Goal: Task Accomplishment & Management: Use online tool/utility

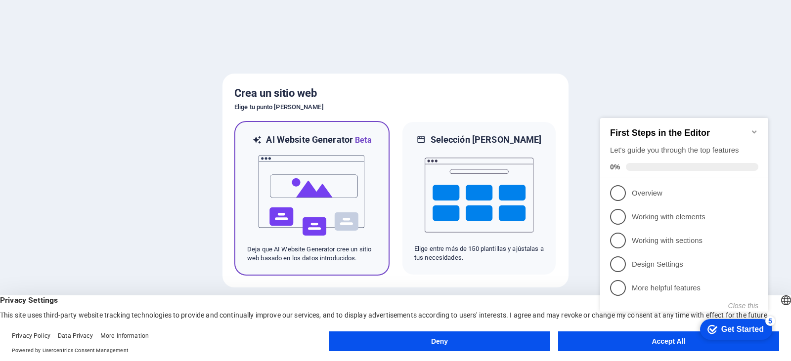
click at [319, 212] on img at bounding box center [312, 195] width 109 height 99
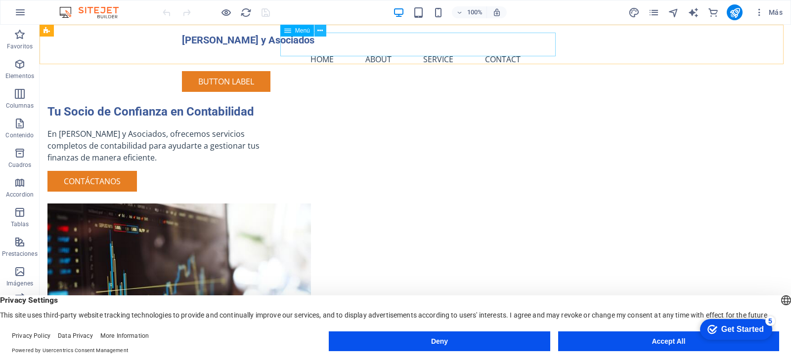
click at [320, 30] on icon at bounding box center [319, 31] width 5 height 10
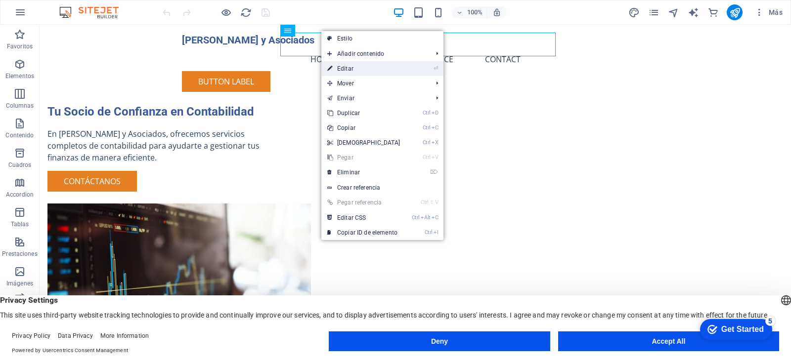
click at [352, 69] on link "⏎ Editar" at bounding box center [363, 68] width 85 height 15
select select
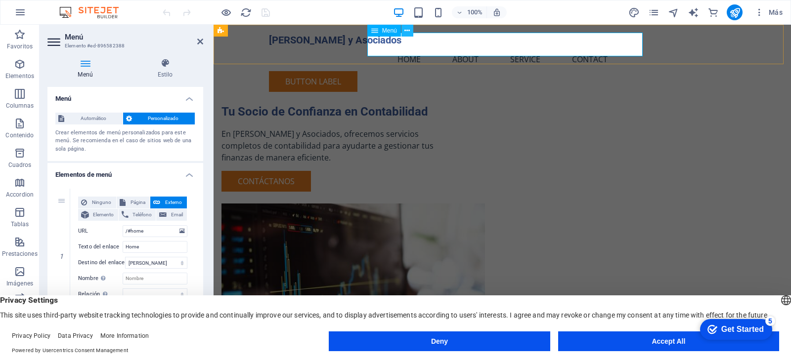
click at [407, 29] on icon at bounding box center [406, 31] width 5 height 10
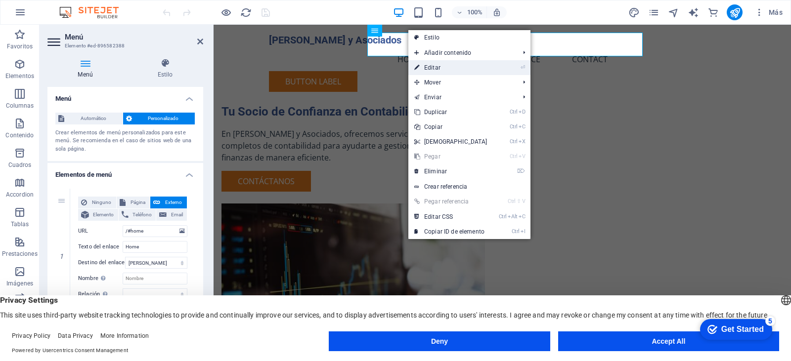
click at [435, 67] on link "⏎ Editar" at bounding box center [450, 67] width 85 height 15
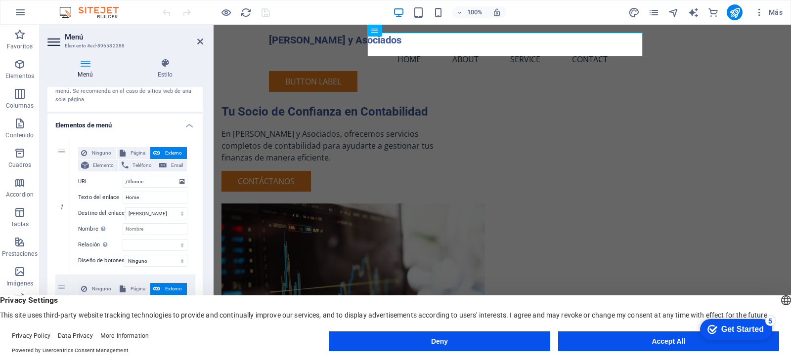
scroll to position [99, 0]
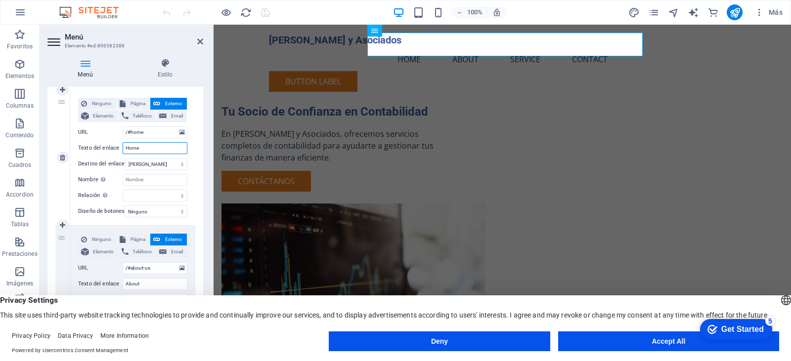
drag, startPoint x: 148, startPoint y: 149, endPoint x: 123, endPoint y: 147, distance: 25.3
click at [123, 147] on input "Home" at bounding box center [155, 148] width 65 height 12
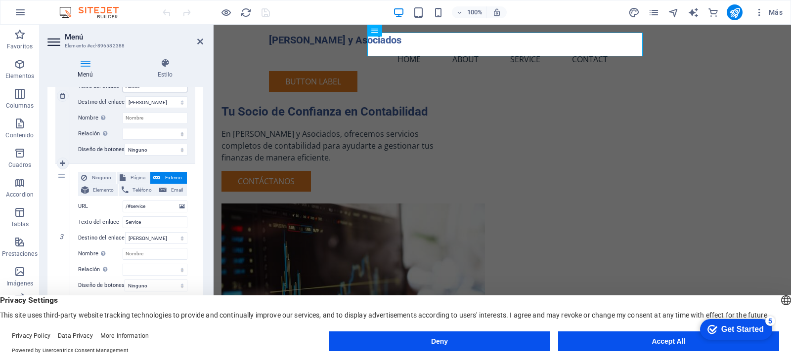
scroll to position [346, 0]
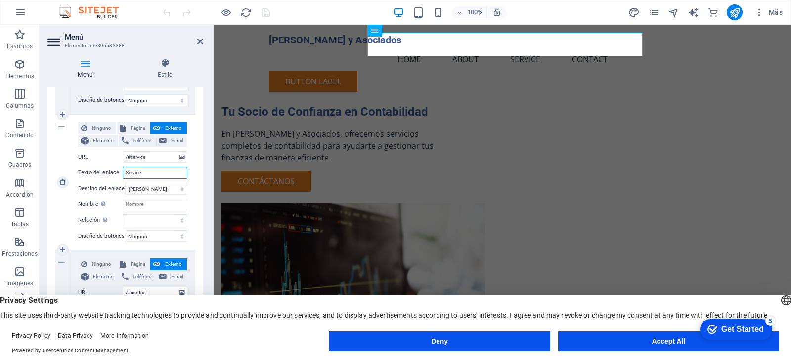
click at [157, 176] on input "Service" at bounding box center [155, 173] width 65 height 12
type input "Servicios"
select select
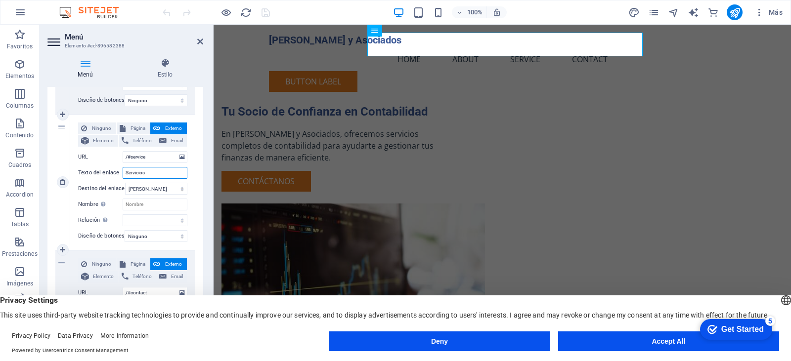
select select
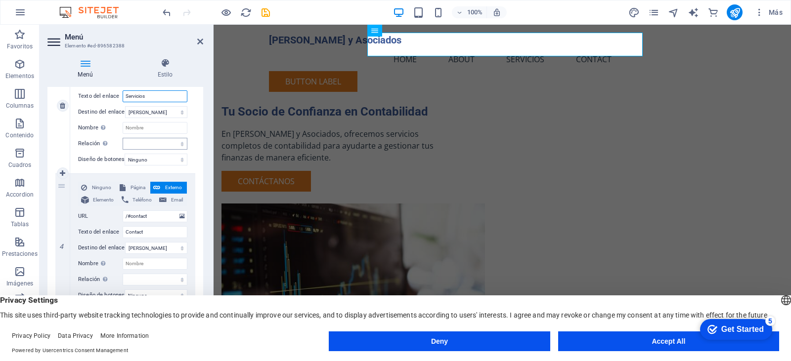
scroll to position [429, 0]
type input "Servicios"
click at [151, 228] on input "Contact" at bounding box center [155, 232] width 65 height 12
type input "Contacto"
select select
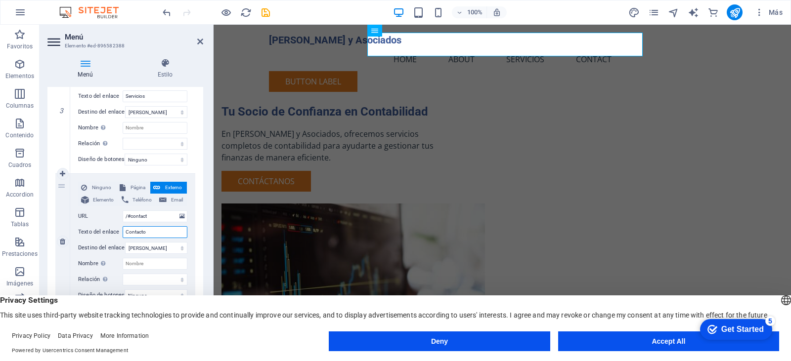
select select
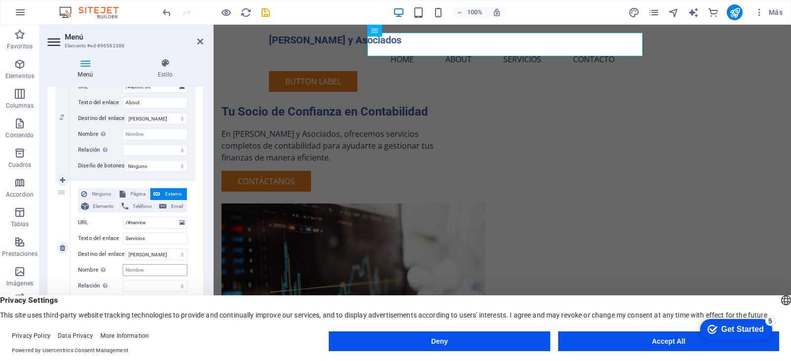
scroll to position [231, 0]
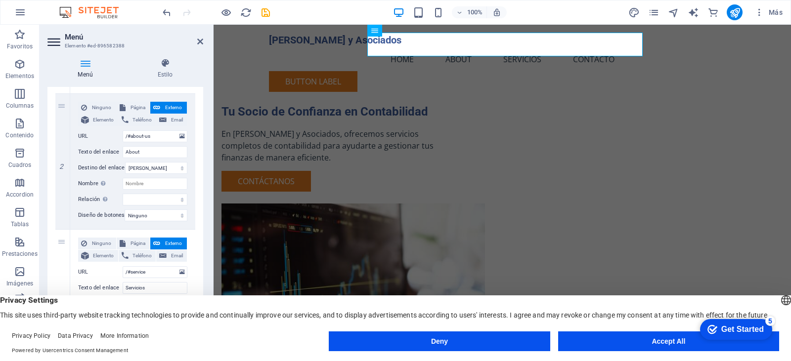
type input "Contacto"
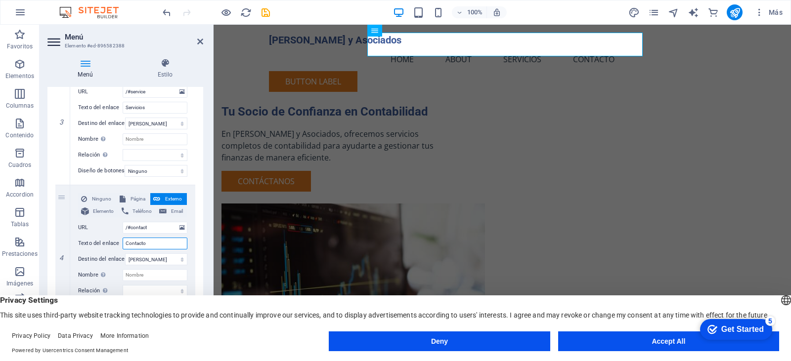
scroll to position [429, 0]
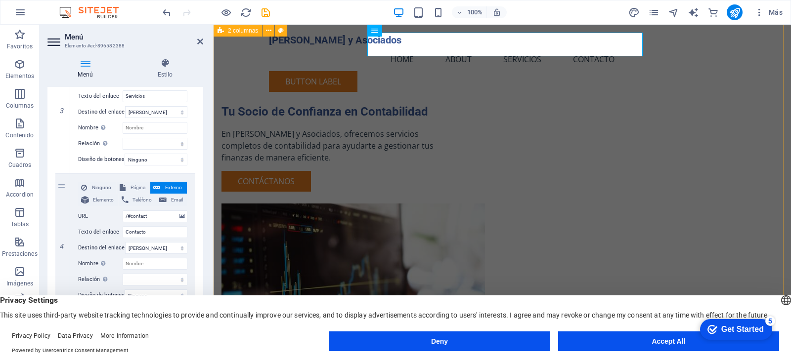
click at [370, 88] on div "Tu Socio de Confianza en Contabilidad En [PERSON_NAME] y Asociados, ofrecemos s…" at bounding box center [502, 233] width 577 height 416
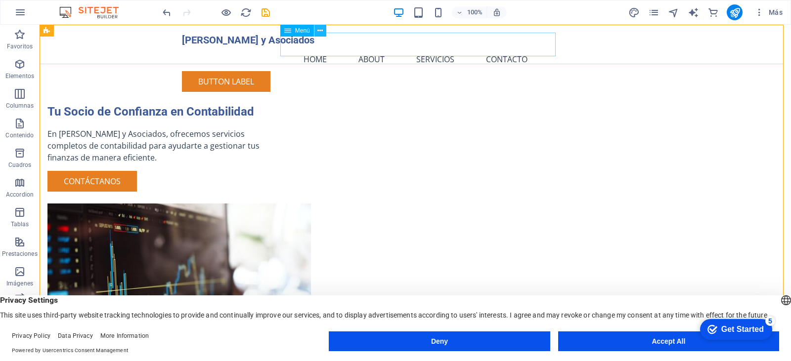
click at [320, 28] on icon at bounding box center [319, 31] width 5 height 10
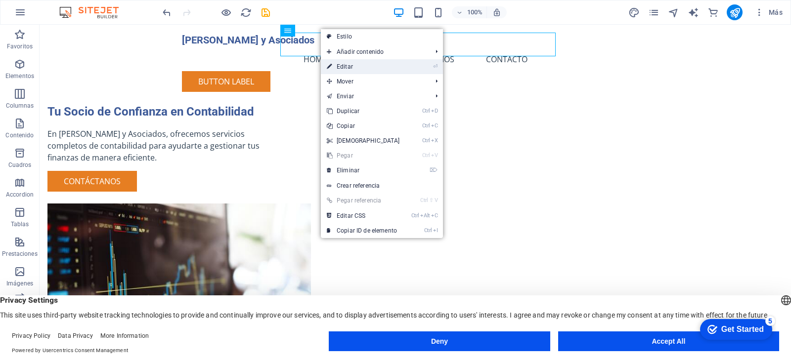
click at [349, 65] on link "⏎ Editar" at bounding box center [363, 66] width 85 height 15
select select
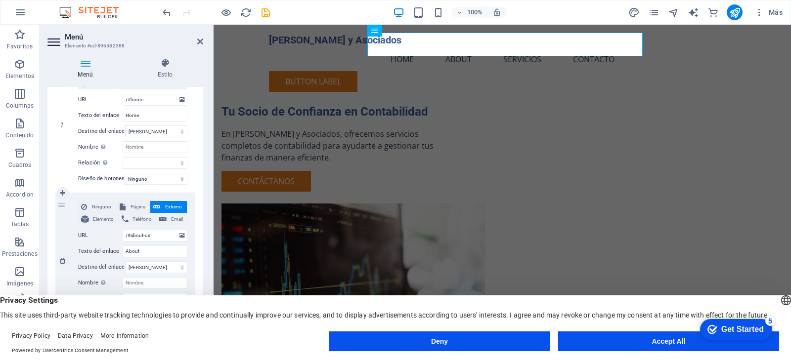
scroll to position [148, 0]
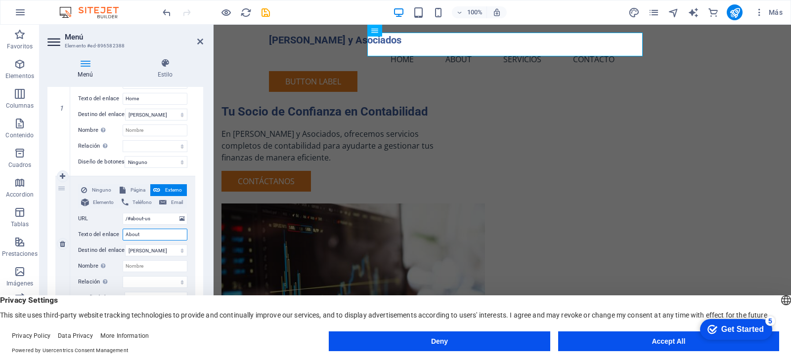
drag, startPoint x: 150, startPoint y: 236, endPoint x: 121, endPoint y: 240, distance: 29.4
click at [121, 240] on div "Texto del enlace About" at bounding box center [132, 235] width 109 height 12
type input "No"
select select
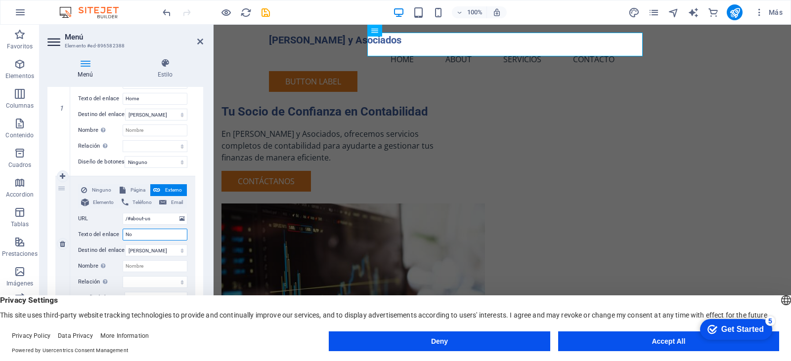
select select
type input "Nosotrp"
select select
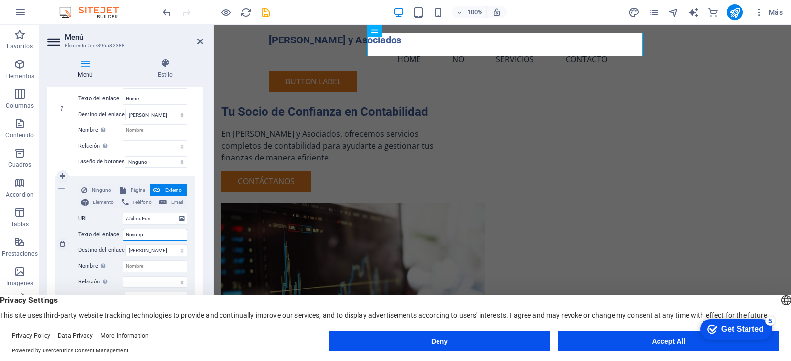
select select
type input "Nosotro"
select select
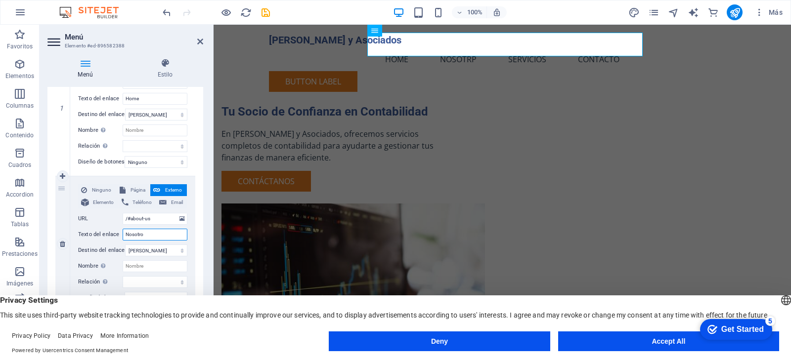
select select
type input "Nosotros"
select select
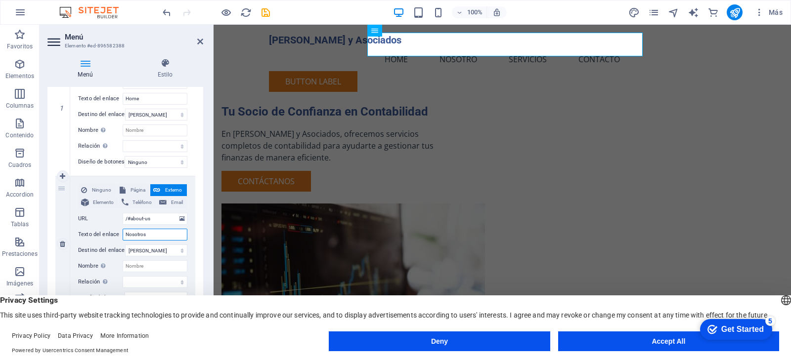
select select
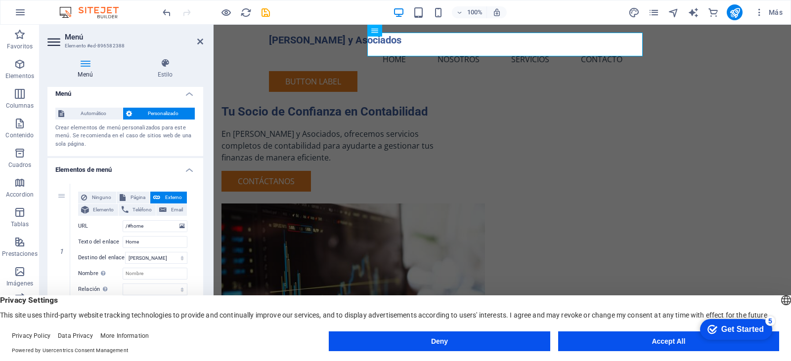
scroll to position [0, 0]
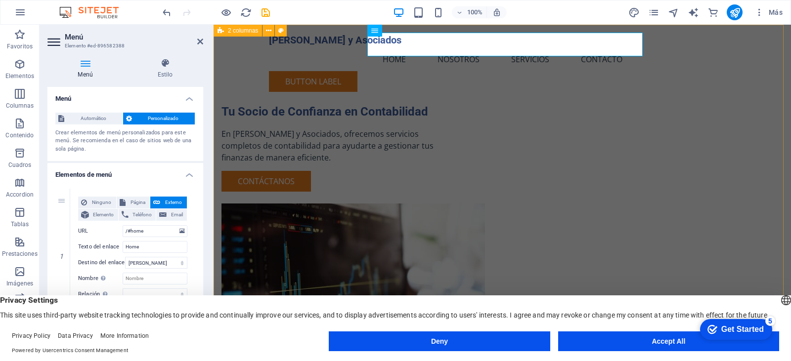
type input "Nosotros"
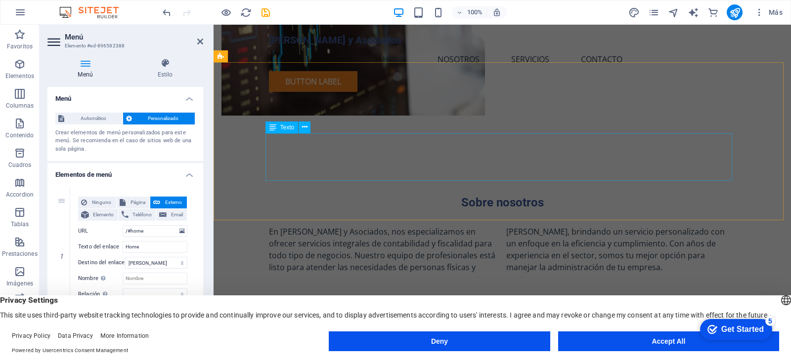
scroll to position [297, 0]
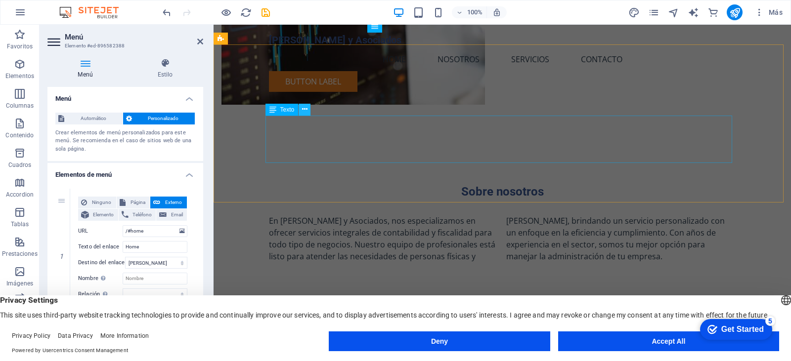
click at [303, 111] on icon at bounding box center [304, 109] width 5 height 10
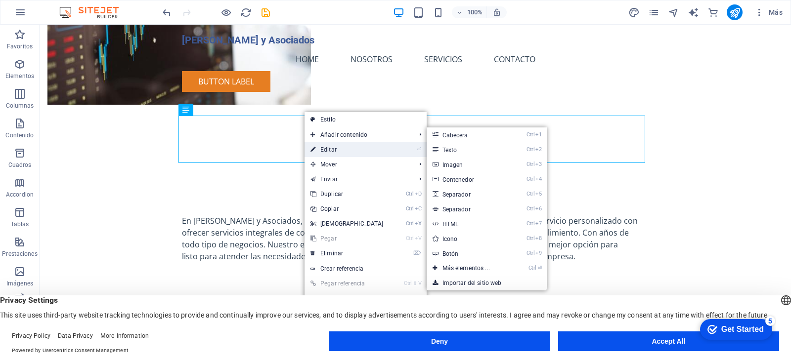
click at [337, 151] on link "⏎ Editar" at bounding box center [346, 149] width 85 height 15
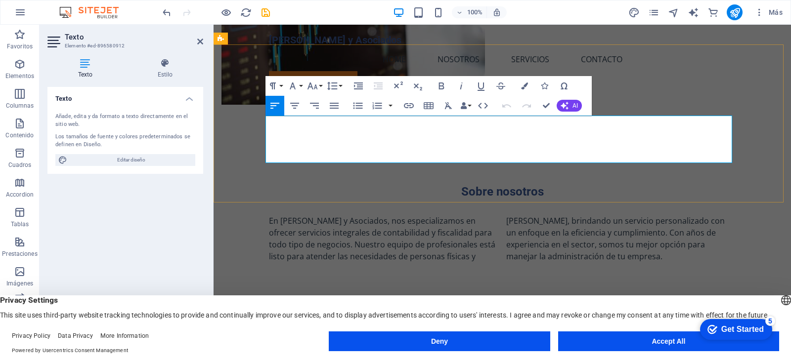
click at [435, 215] on p "En [PERSON_NAME] y Asociados, nos especializamos en ofrecer servicios integrale…" at bounding box center [502, 238] width 467 height 47
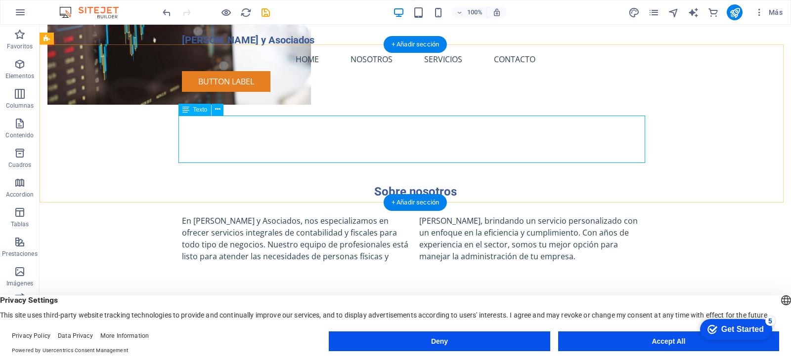
click at [502, 215] on div "En [PERSON_NAME] y Asociados, nos especializamos en ofrecer servicios integrale…" at bounding box center [415, 238] width 467 height 47
click at [218, 109] on icon at bounding box center [217, 109] width 5 height 10
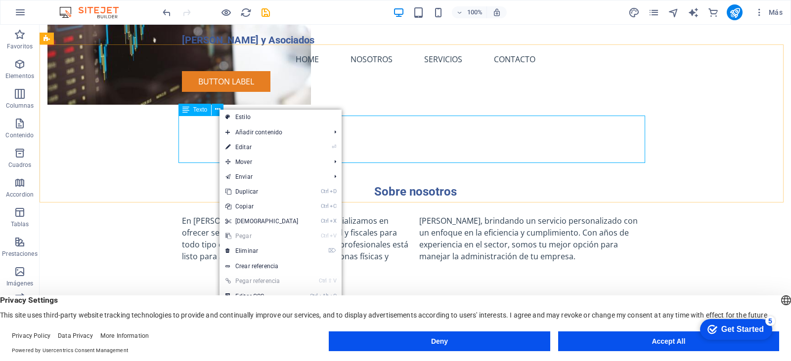
click at [199, 109] on span "Texto" at bounding box center [200, 110] width 14 height 6
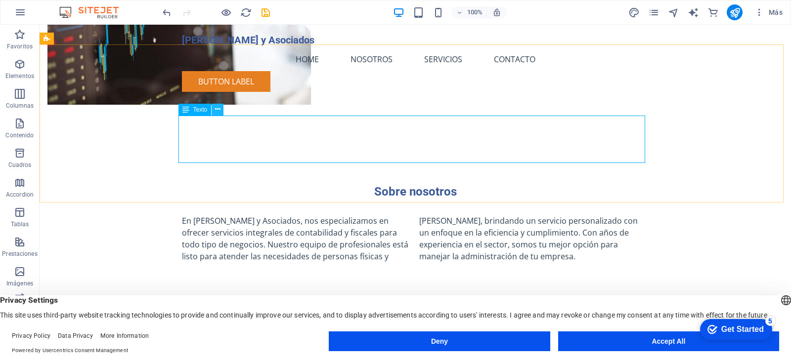
click at [218, 109] on icon at bounding box center [217, 109] width 5 height 10
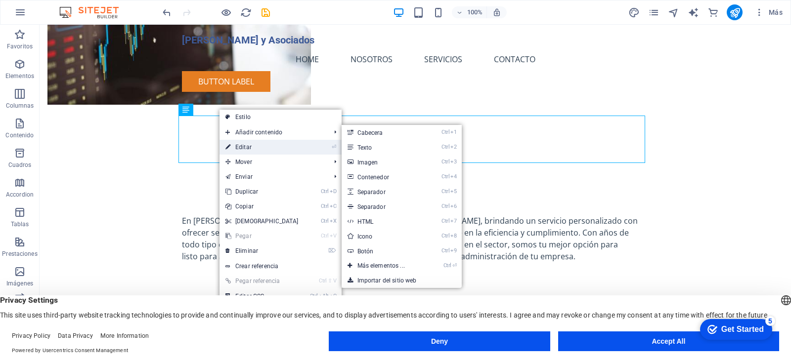
click at [261, 146] on link "⏎ Editar" at bounding box center [261, 147] width 85 height 15
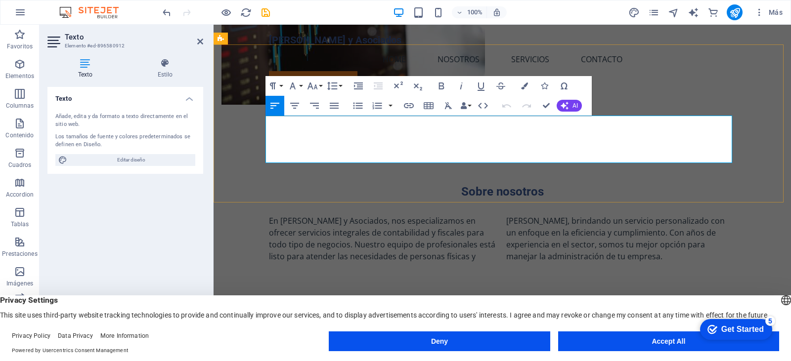
click at [689, 215] on p "En [PERSON_NAME] y Asociados, nos especializamos en ofrecer servicios integrale…" at bounding box center [502, 238] width 467 height 47
click at [676, 215] on p "En [PERSON_NAME] y Asociados, nos especializamos en ofrecer servicios integrale…" at bounding box center [502, 238] width 467 height 47
drag, startPoint x: 678, startPoint y: 145, endPoint x: 725, endPoint y: 148, distance: 47.5
click at [725, 215] on p "En [PERSON_NAME] y Asociados, nos especializamos en ofrecer servicios integrale…" at bounding box center [502, 238] width 467 height 47
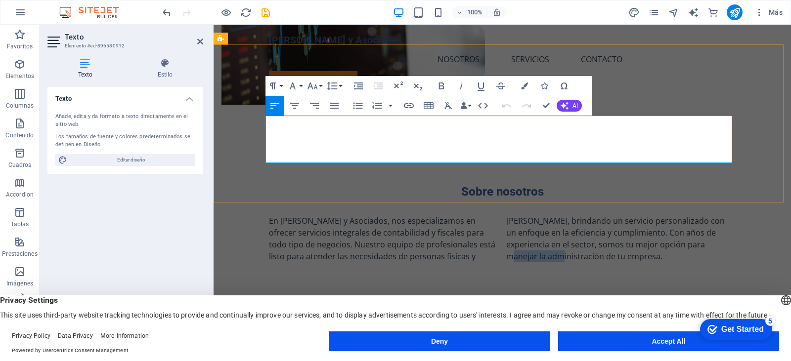
click at [679, 215] on p "En [PERSON_NAME] y Asociados, nos especializamos en ofrecer servicios integrale…" at bounding box center [502, 238] width 467 height 47
click at [676, 215] on p "En [PERSON_NAME] y Asociados, nos especializamos en ofrecer servicios integrale…" at bounding box center [502, 238] width 467 height 47
click at [701, 188] on div "Sobre nosotros En [PERSON_NAME] y Asociados, nos especializamos en ofrecer serv…" at bounding box center [502, 223] width 577 height 158
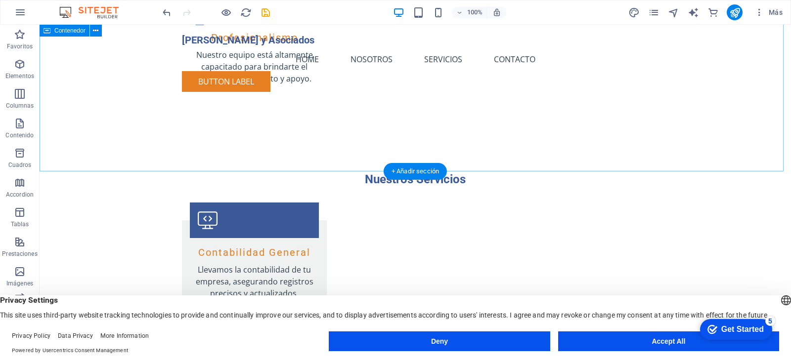
scroll to position [890, 0]
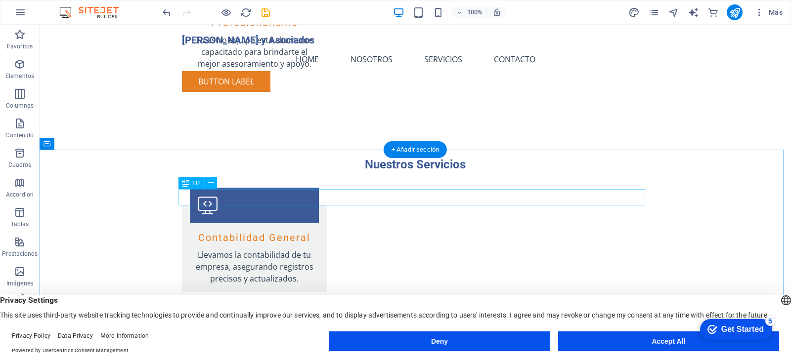
click at [212, 184] on icon at bounding box center [210, 183] width 5 height 10
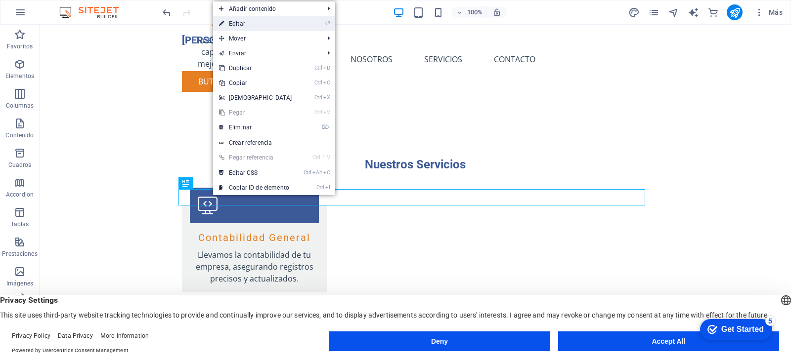
click at [274, 25] on link "⏎ Editar" at bounding box center [255, 23] width 85 height 15
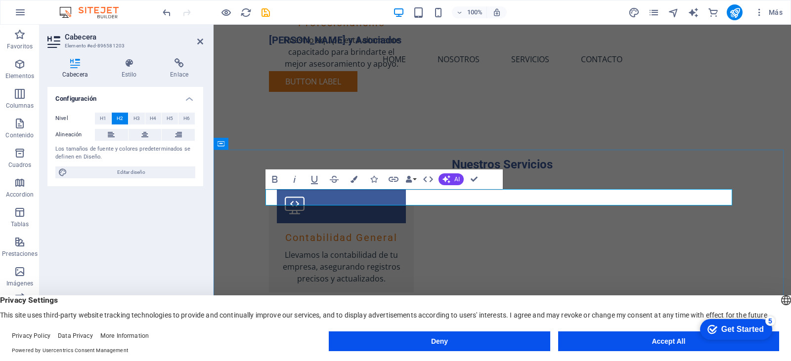
drag, startPoint x: 501, startPoint y: 197, endPoint x: 613, endPoint y: 195, distance: 112.7
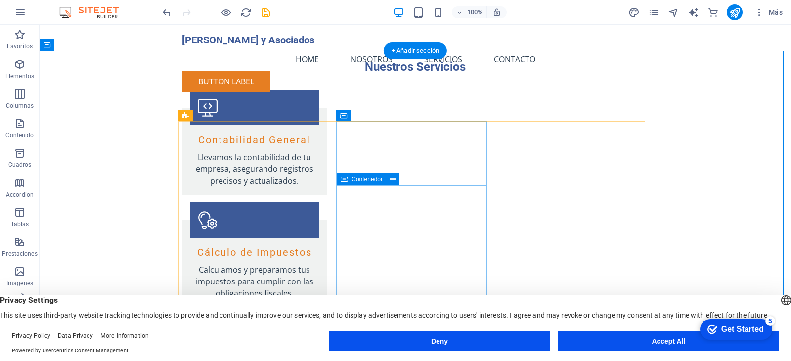
scroll to position [988, 0]
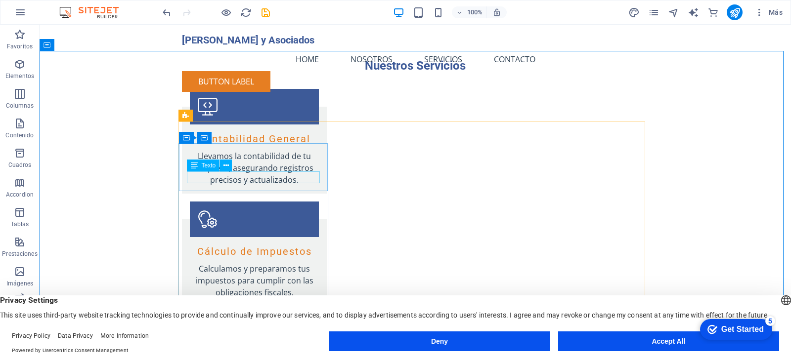
click at [211, 165] on span "Texto" at bounding box center [209, 166] width 14 height 6
click at [225, 165] on icon at bounding box center [225, 166] width 5 height 10
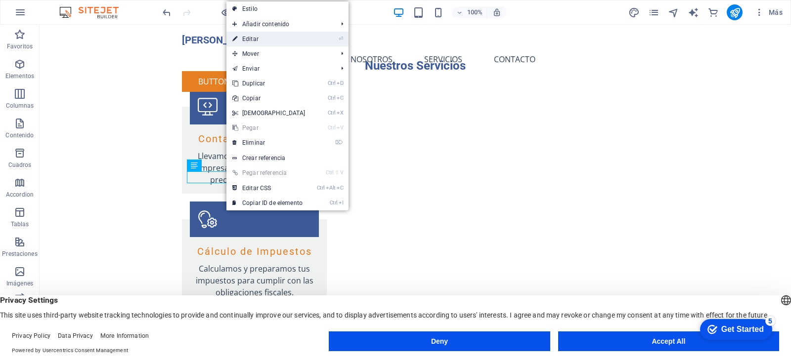
click at [294, 38] on link "⏎ Editar" at bounding box center [268, 39] width 85 height 15
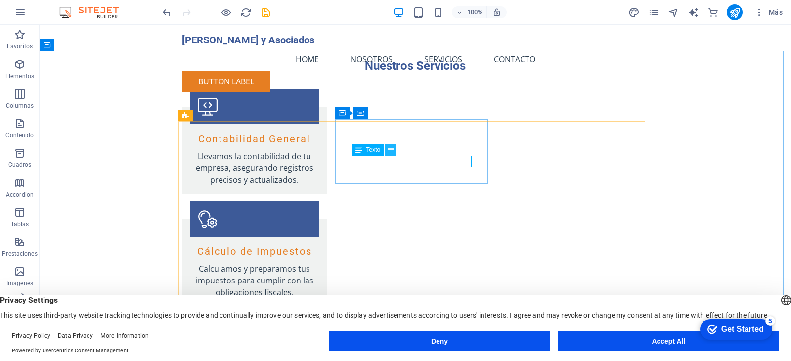
click at [390, 151] on icon at bounding box center [390, 149] width 5 height 10
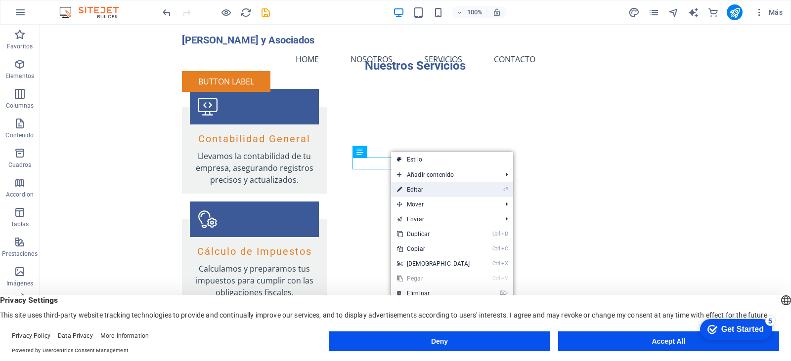
click at [443, 189] on link "⏎ Editar" at bounding box center [433, 189] width 85 height 15
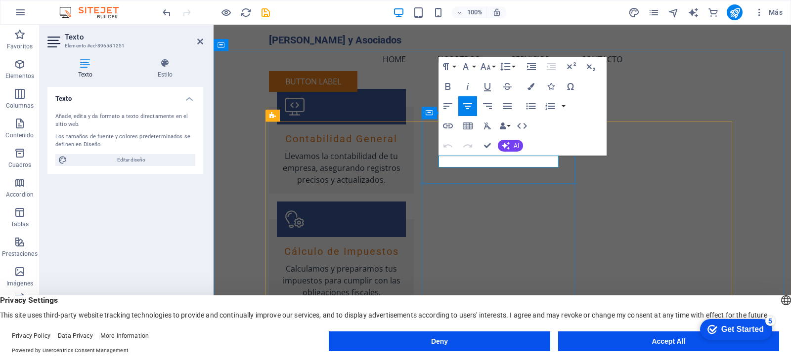
drag, startPoint x: 490, startPoint y: 161, endPoint x: 521, endPoint y: 162, distance: 31.2
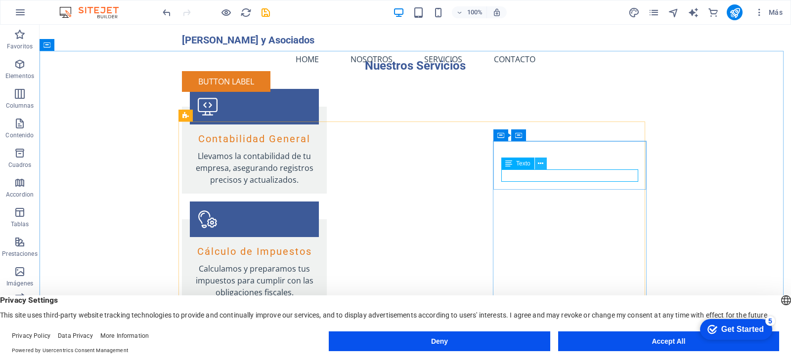
click at [539, 165] on icon at bounding box center [540, 164] width 5 height 10
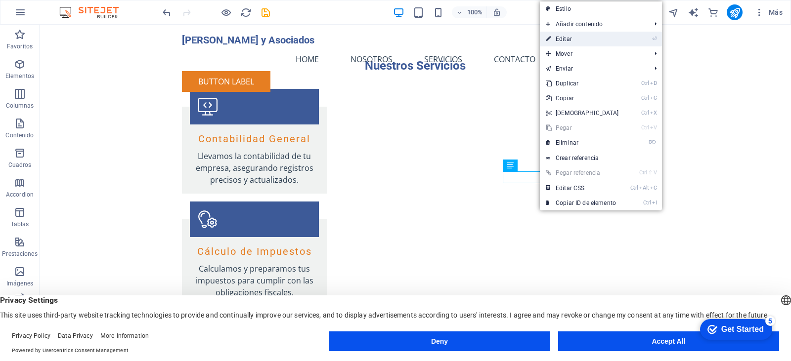
click at [577, 40] on link "⏎ Editar" at bounding box center [582, 39] width 85 height 15
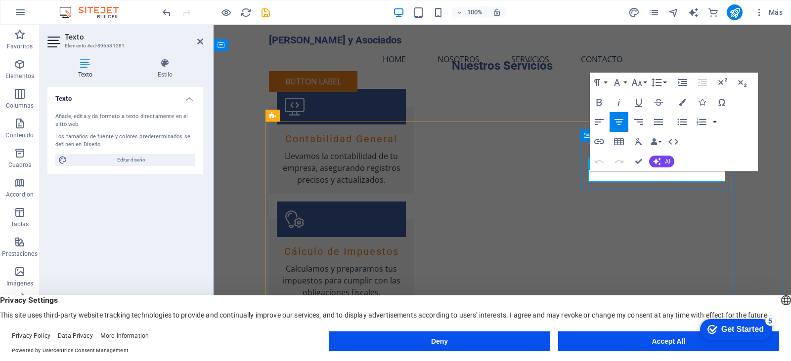
drag, startPoint x: 650, startPoint y: 177, endPoint x: 685, endPoint y: 176, distance: 34.1
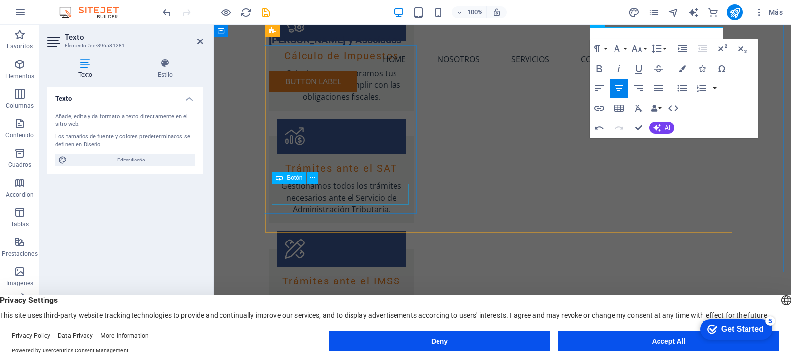
scroll to position [1186, 0]
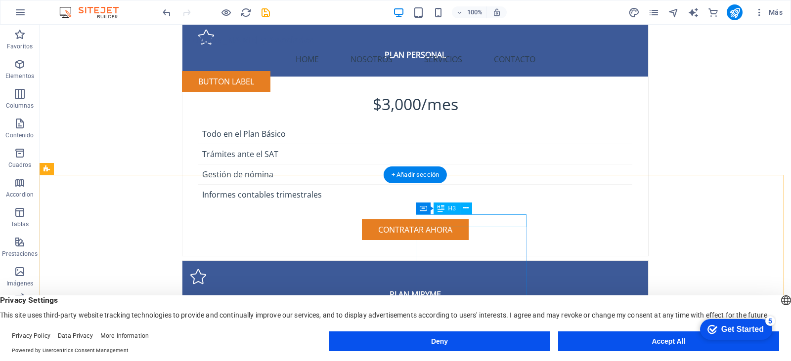
scroll to position [2072, 0]
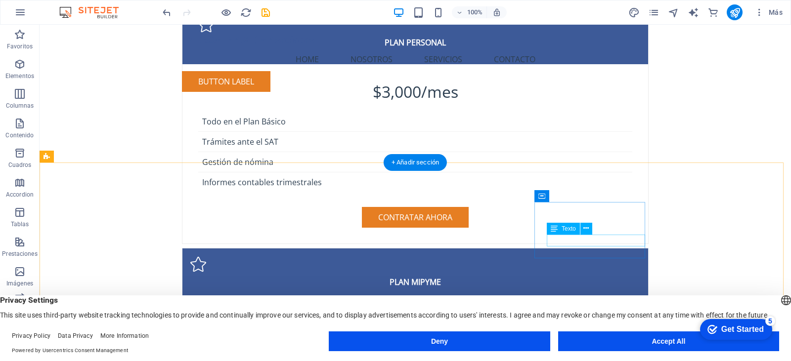
click at [585, 228] on icon at bounding box center [585, 228] width 5 height 10
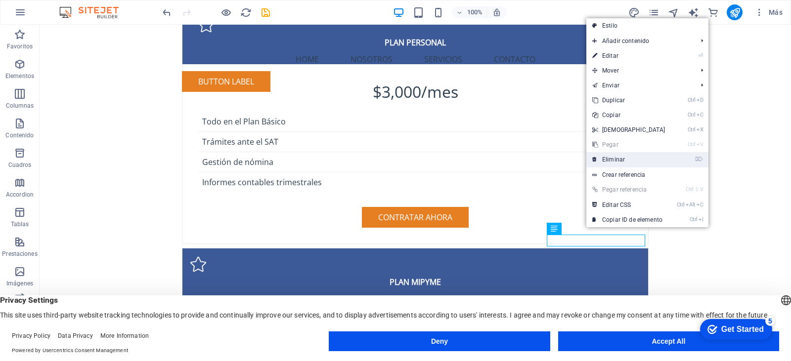
click at [628, 159] on link "⌦ Eliminar" at bounding box center [628, 159] width 85 height 15
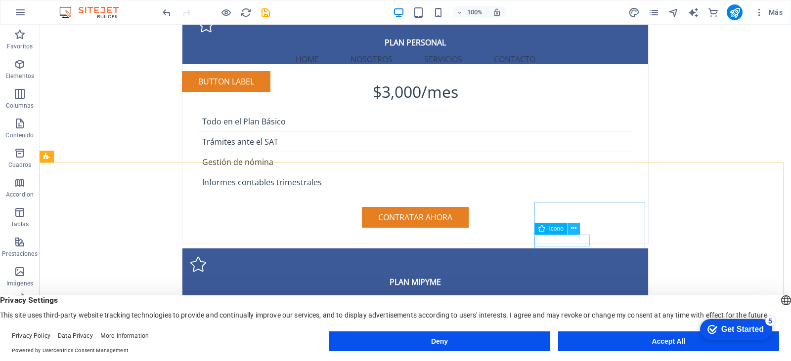
click at [572, 228] on icon at bounding box center [573, 228] width 5 height 10
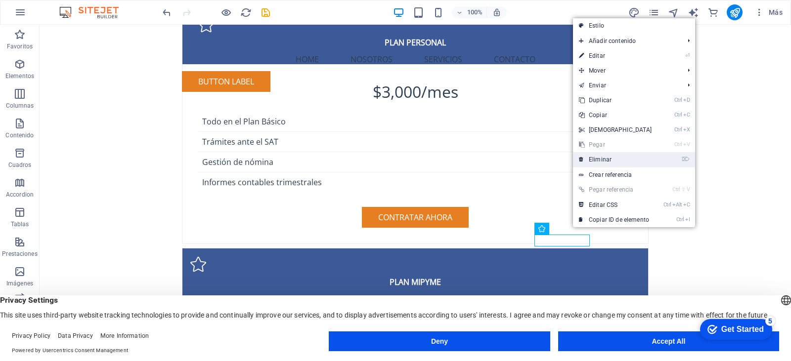
click at [621, 157] on link "⌦ Eliminar" at bounding box center [615, 159] width 85 height 15
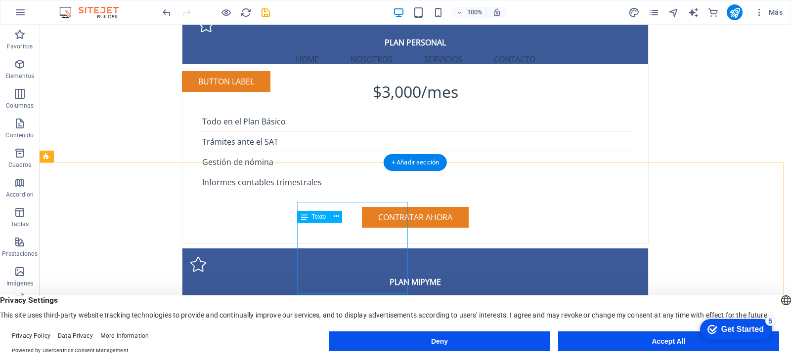
click at [334, 218] on icon at bounding box center [336, 217] width 5 height 10
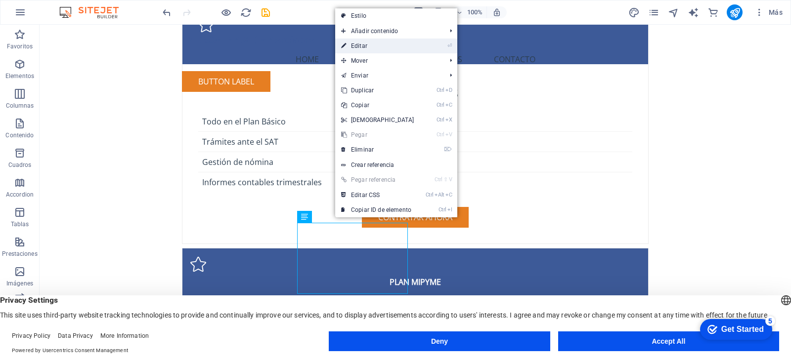
click at [402, 45] on link "⏎ Editar" at bounding box center [377, 46] width 85 height 15
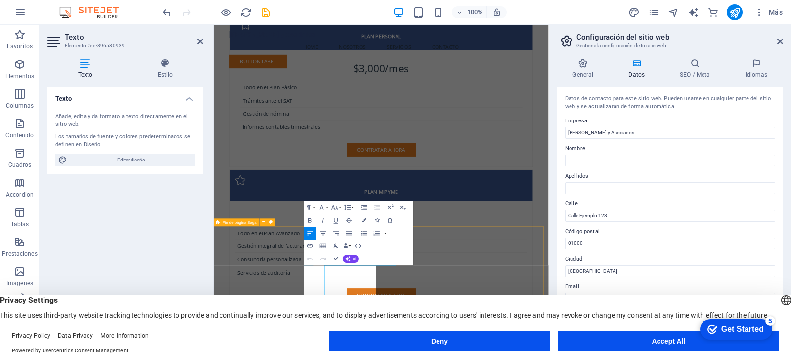
scroll to position [1899, 0]
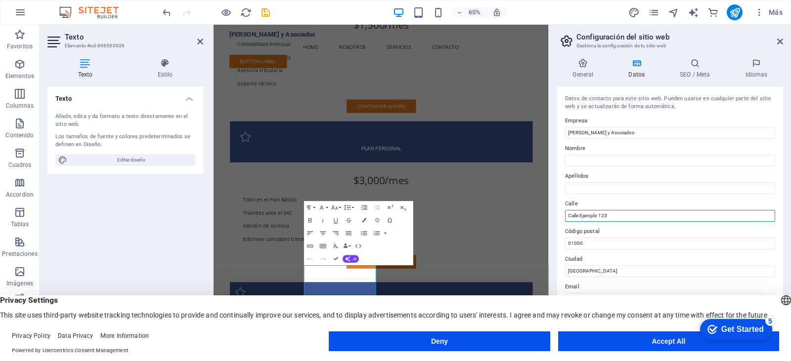
drag, startPoint x: 580, startPoint y: 215, endPoint x: 622, endPoint y: 215, distance: 42.5
click at [622, 215] on input "Calle Ejemplo 123" at bounding box center [670, 216] width 210 height 12
type input "[STREET_ADDRESS][PERSON_NAME]"
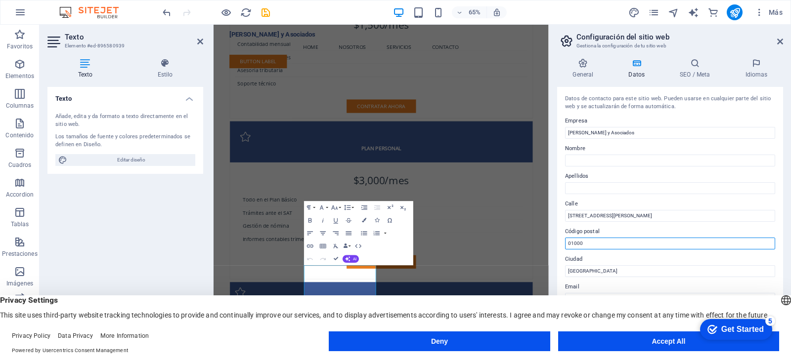
drag, startPoint x: 603, startPoint y: 246, endPoint x: 553, endPoint y: 246, distance: 50.4
click at [553, 246] on div "General Datos SEO / Meta Idiomas Nombre del sitio web [DOMAIN_NAME] Logo Arrast…" at bounding box center [670, 197] width 242 height 295
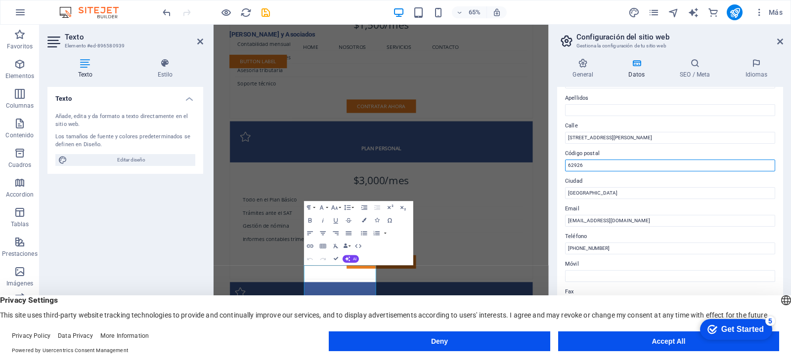
scroll to position [99, 0]
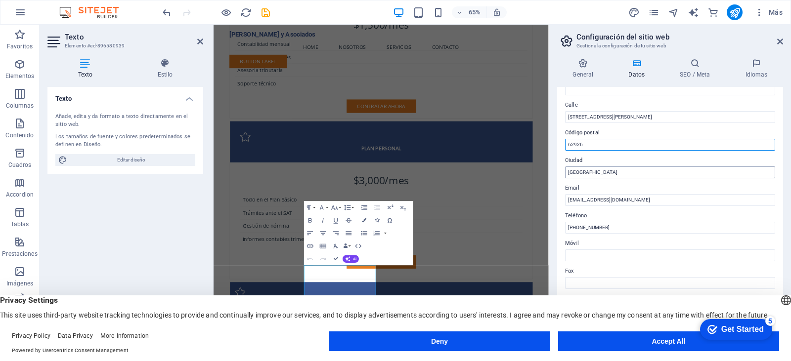
type input "62926"
drag, startPoint x: 617, startPoint y: 173, endPoint x: 557, endPoint y: 174, distance: 60.8
click at [557, 174] on div "General Datos SEO / Meta Idiomas Nombre del sitio web [DOMAIN_NAME] Logo Arrast…" at bounding box center [670, 197] width 242 height 295
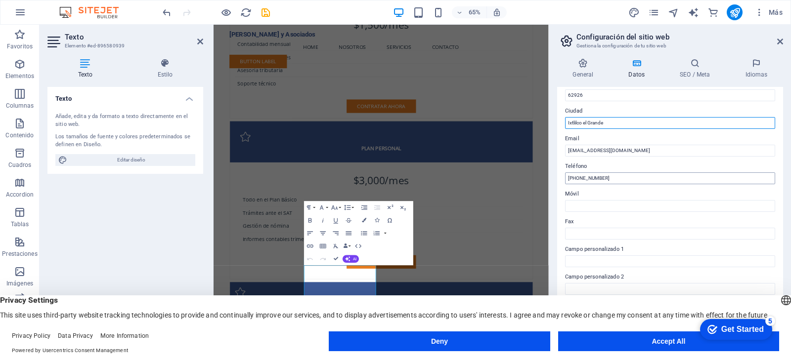
type input "Ixtlilco el Grande"
click at [578, 178] on input "[PHONE_NUMBER]" at bounding box center [670, 178] width 210 height 12
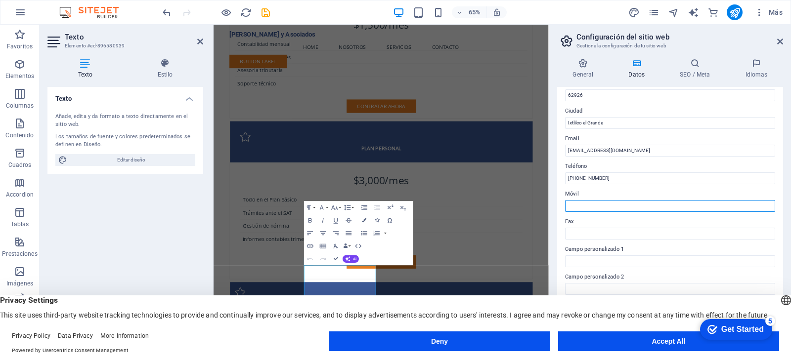
click at [594, 206] on input "Móvil" at bounding box center [670, 206] width 210 height 12
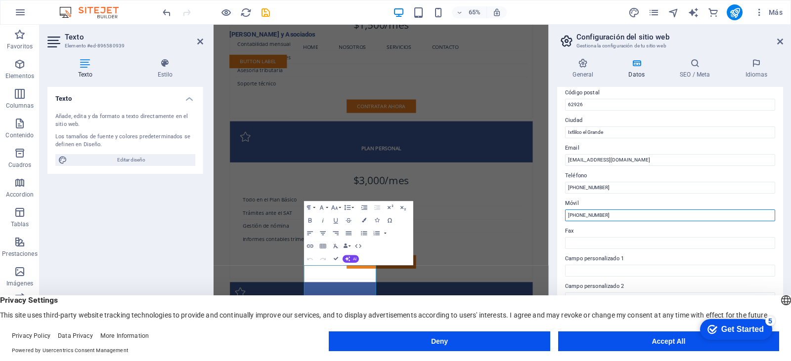
scroll to position [126, 0]
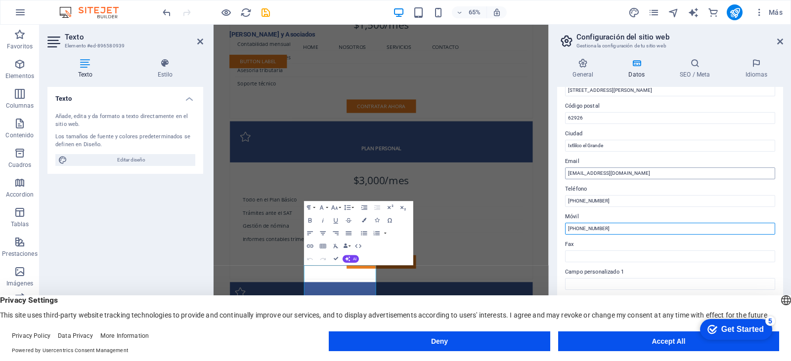
type input "[PHONE_NUMBER]"
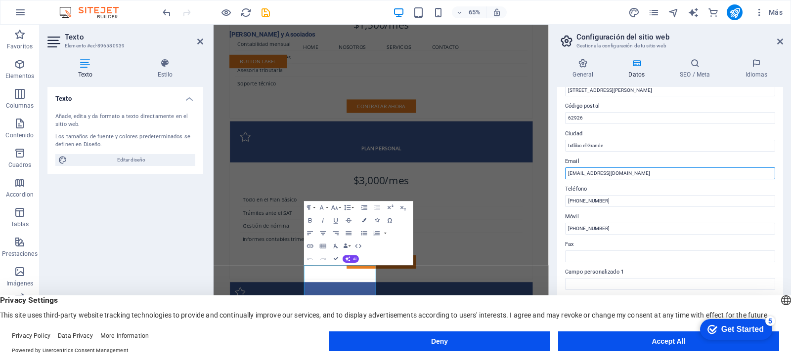
drag, startPoint x: 860, startPoint y: 198, endPoint x: 725, endPoint y: 251, distance: 144.9
drag, startPoint x: 624, startPoint y: 173, endPoint x: 568, endPoint y: 171, distance: 56.4
click at [568, 171] on input "[EMAIL_ADDRESS][DOMAIN_NAME]" at bounding box center [670, 174] width 210 height 12
type input "[EMAIL_ADDRESS][DOMAIN_NAME]"
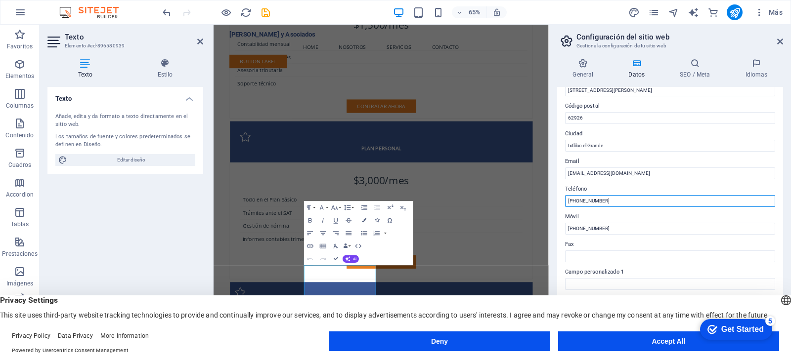
drag, startPoint x: 598, startPoint y: 200, endPoint x: 555, endPoint y: 200, distance: 43.5
click at [555, 200] on div "General Datos SEO / Meta Idiomas Nombre del sitio web [DOMAIN_NAME] Logo Arrast…" at bounding box center [670, 197] width 242 height 295
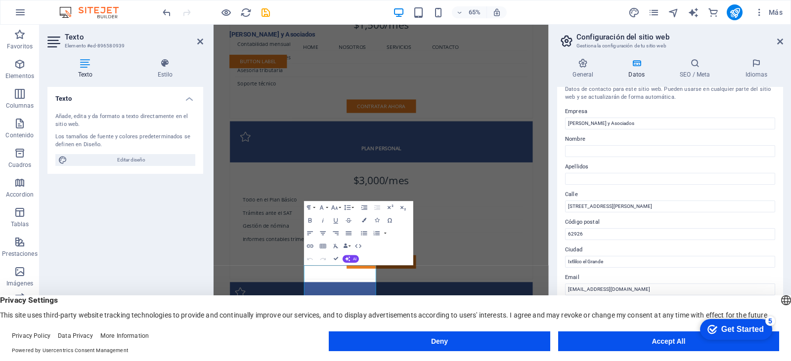
scroll to position [0, 0]
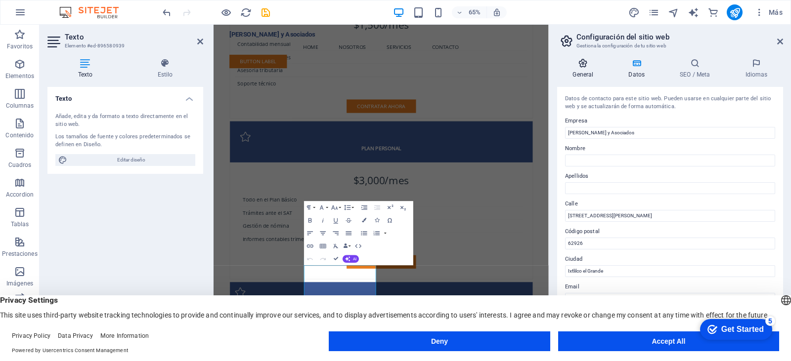
click at [577, 67] on icon at bounding box center [583, 63] width 52 height 10
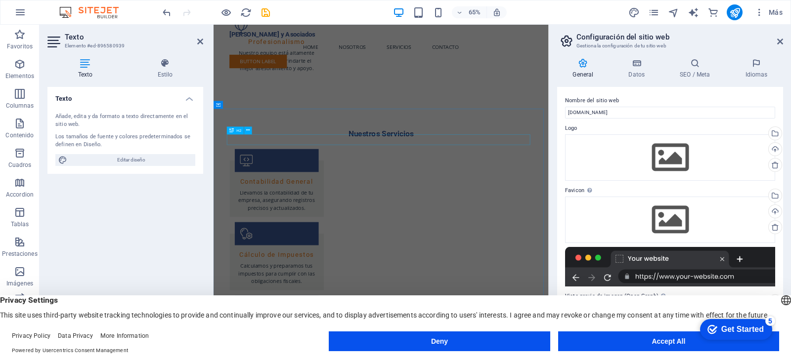
scroll to position [812, 0]
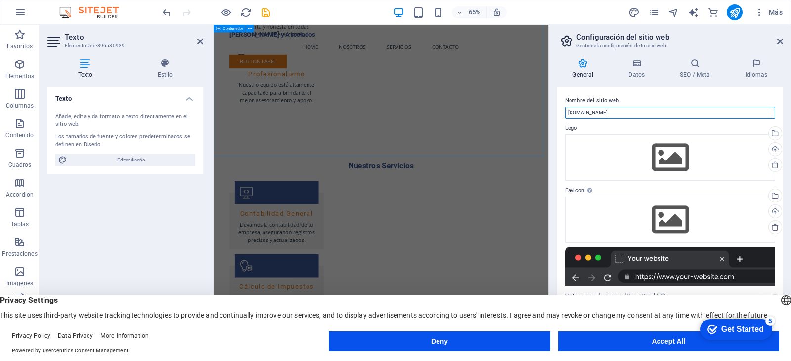
drag, startPoint x: 846, startPoint y: 136, endPoint x: 717, endPoint y: 158, distance: 131.3
drag, startPoint x: 635, startPoint y: 113, endPoint x: 567, endPoint y: 107, distance: 68.5
click at [567, 107] on input "[DOMAIN_NAME]" at bounding box center [670, 113] width 210 height 12
type input "[PERSON_NAME] y Asociados"
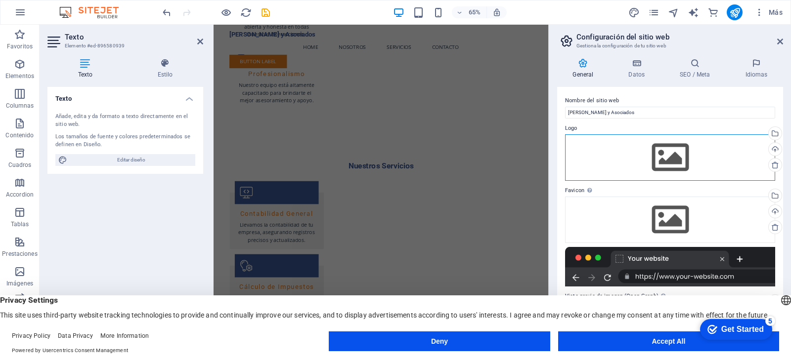
click at [661, 155] on div "Arrastra archivos aquí, haz clic para escoger archivos o selecciona archivos de…" at bounding box center [670, 157] width 210 height 46
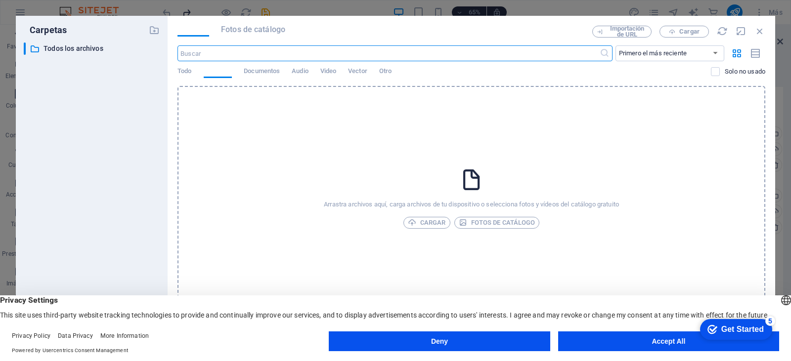
scroll to position [739, 0]
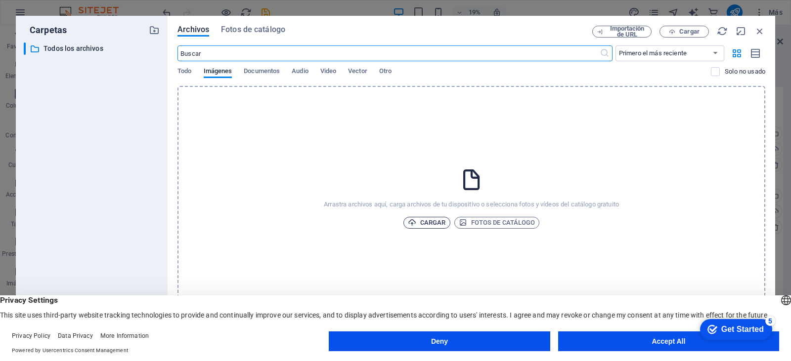
click at [428, 224] on span "Cargar" at bounding box center [427, 223] width 38 height 12
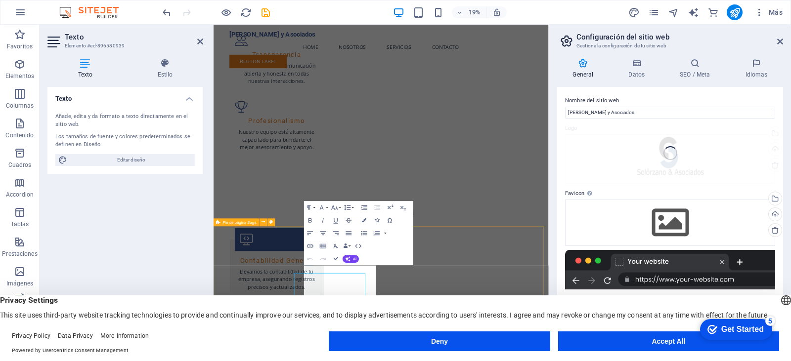
scroll to position [1899, 0]
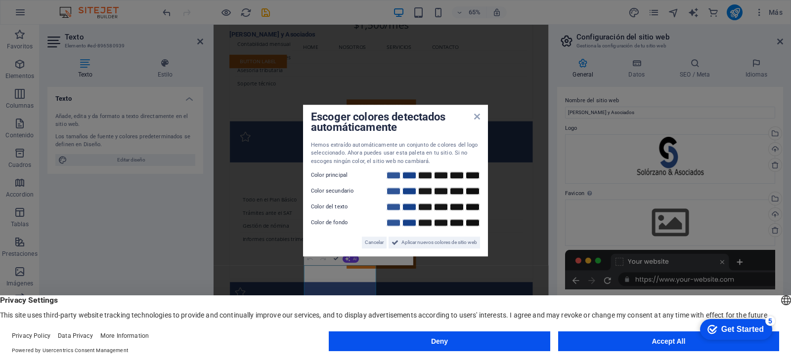
click at [672, 226] on aside "Escoger colores detectados automáticamente Hemos extraído automáticamente un co…" at bounding box center [395, 180] width 791 height 361
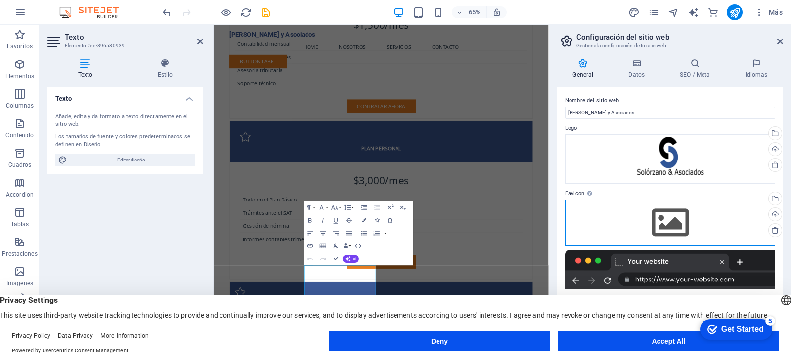
click at [672, 221] on div "Arrastra archivos aquí, haz clic para escoger archivos o selecciona archivos de…" at bounding box center [670, 223] width 210 height 46
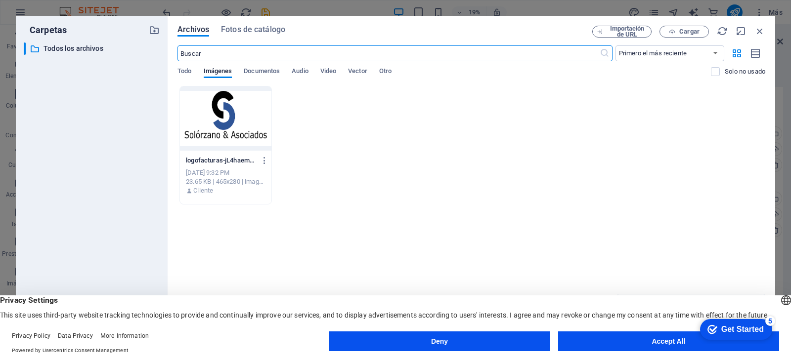
click at [221, 121] on div at bounding box center [225, 118] width 91 height 64
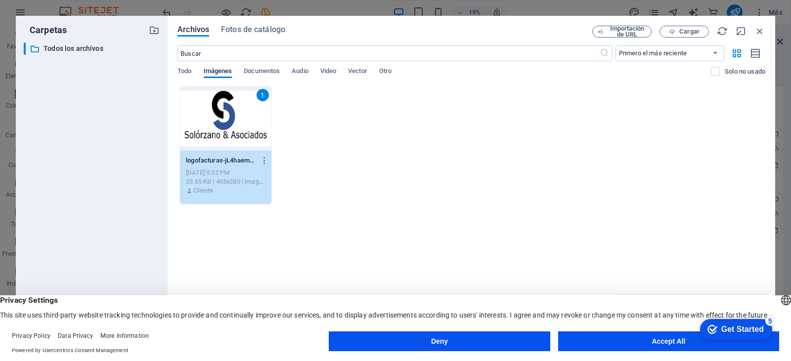
click at [262, 95] on div "1" at bounding box center [263, 95] width 12 height 12
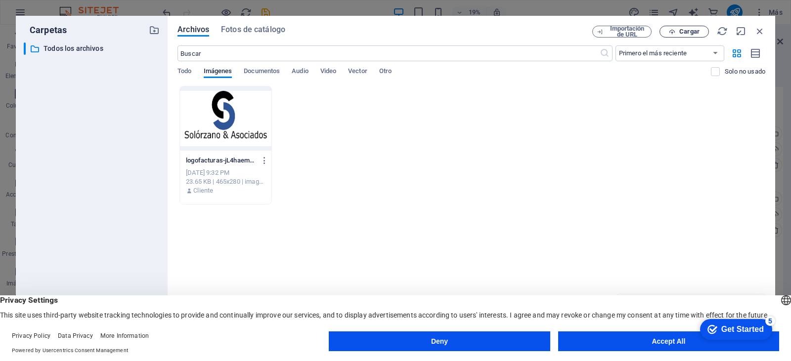
click at [678, 31] on span "Cargar" at bounding box center [684, 32] width 41 height 6
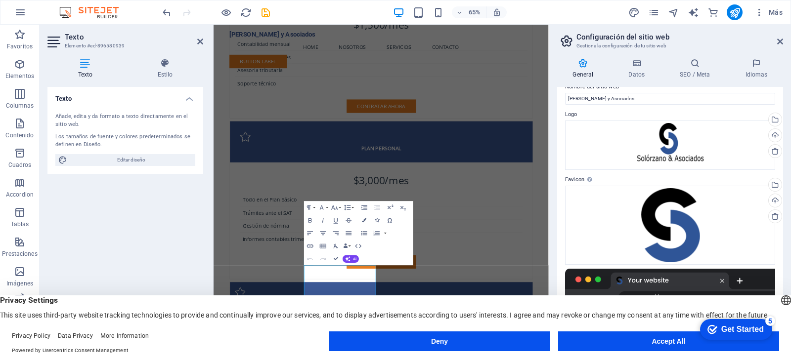
scroll to position [0, 0]
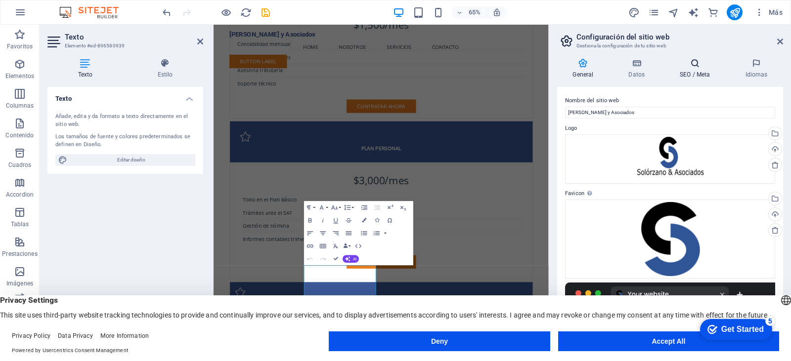
click at [687, 69] on h4 "SEO / Meta" at bounding box center [696, 68] width 65 height 21
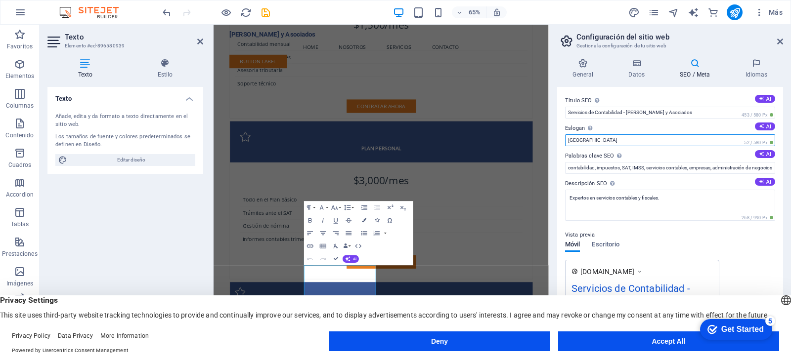
click at [589, 140] on input "[GEOGRAPHIC_DATA]" at bounding box center [670, 140] width 210 height 12
drag, startPoint x: 585, startPoint y: 140, endPoint x: 567, endPoint y: 140, distance: 17.8
click at [567, 140] on input "[GEOGRAPHIC_DATA]" at bounding box center [670, 140] width 210 height 12
paste input "Cooperamos profesionalmente en la productividad de su empresa"
type input "Cooperamos profesionalmente en la productividad de su empresa"
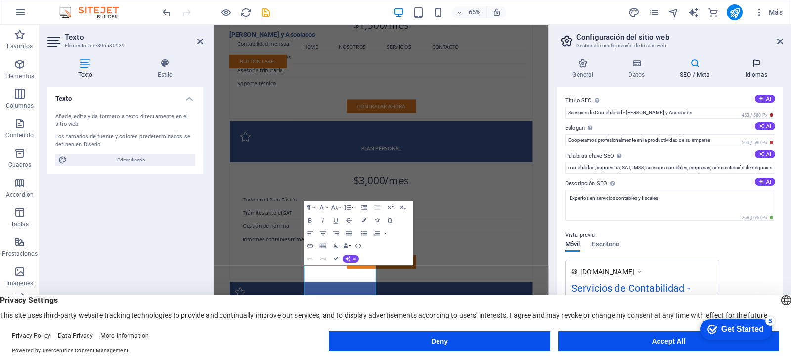
click at [752, 67] on icon at bounding box center [756, 63] width 53 height 10
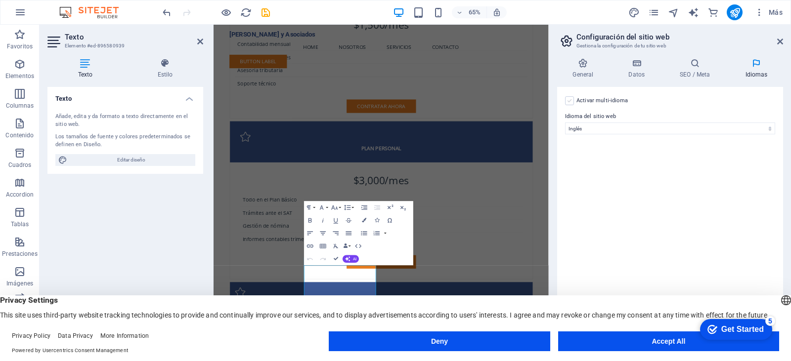
click at [568, 100] on label at bounding box center [569, 100] width 9 height 9
click at [0, 0] on input "Activar multi-idioma Para desactivar la opción multi-idioma, elimine todos los …" at bounding box center [0, 0] width 0 height 0
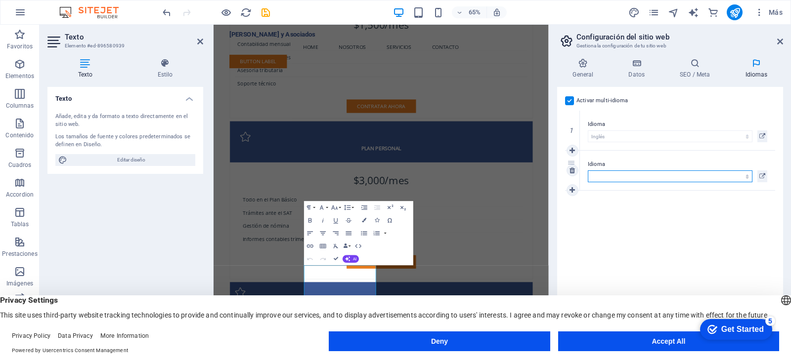
click at [742, 178] on select "Abkhazian Afar Afrikaans Akan Albanés Alemán Amharic Árabe Aragonese Armenian A…" at bounding box center [670, 177] width 165 height 12
select select "44"
click at [588, 171] on select "Abkhazian Afar Afrikaans Akan Albanés Alemán Amharic Árabe Aragonese Armenian A…" at bounding box center [670, 177] width 165 height 12
click at [262, 12] on icon "save" at bounding box center [265, 12] width 11 height 11
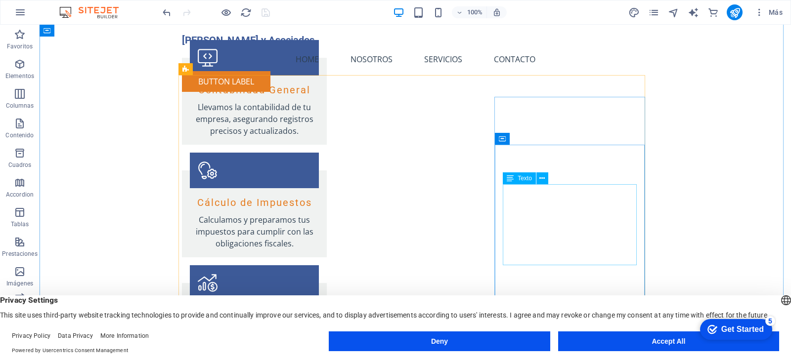
scroll to position [1034, 0]
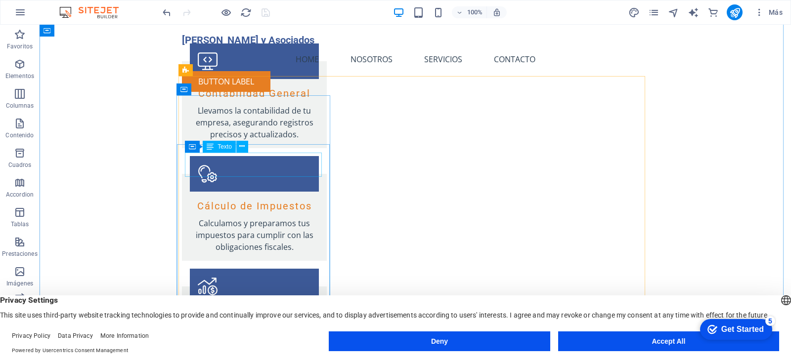
click at [245, 146] on button at bounding box center [242, 147] width 12 height 12
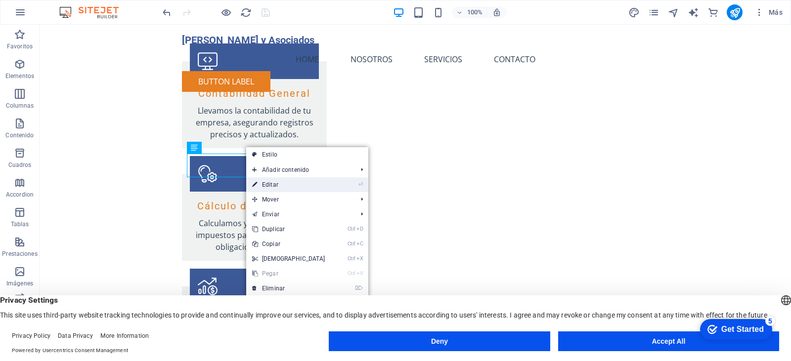
click at [319, 186] on link "⏎ Editar" at bounding box center [288, 184] width 85 height 15
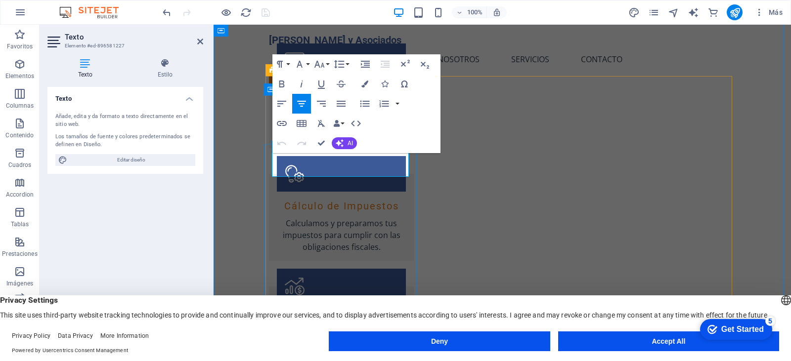
drag, startPoint x: 346, startPoint y: 163, endPoint x: 298, endPoint y: 168, distance: 48.1
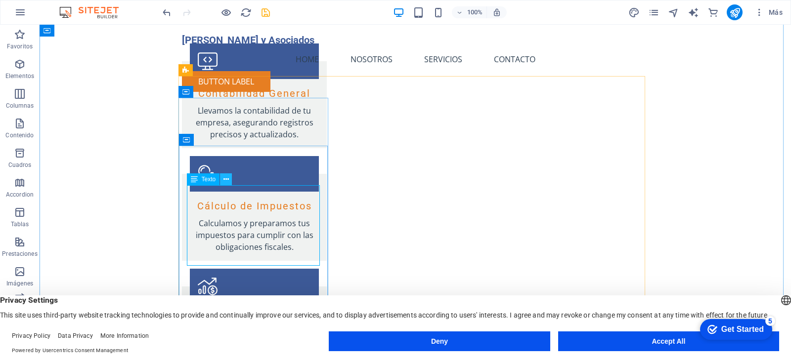
click at [226, 179] on icon at bounding box center [225, 179] width 5 height 10
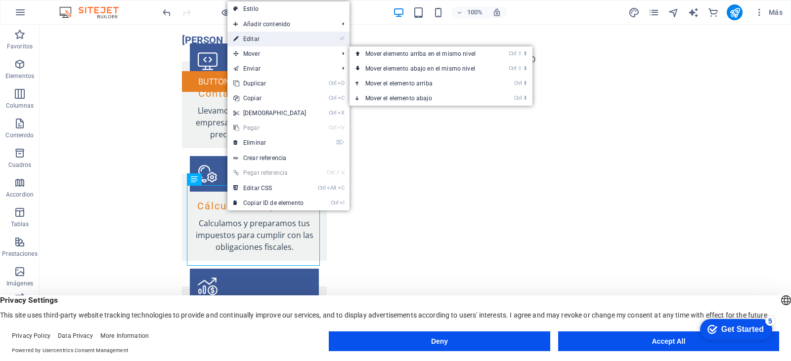
click at [271, 40] on link "⏎ Editar" at bounding box center [269, 39] width 85 height 15
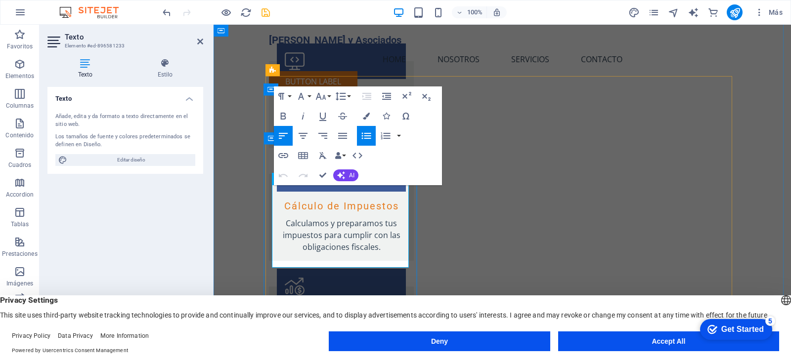
drag, startPoint x: 276, startPoint y: 194, endPoint x: 358, endPoint y: 200, distance: 82.2
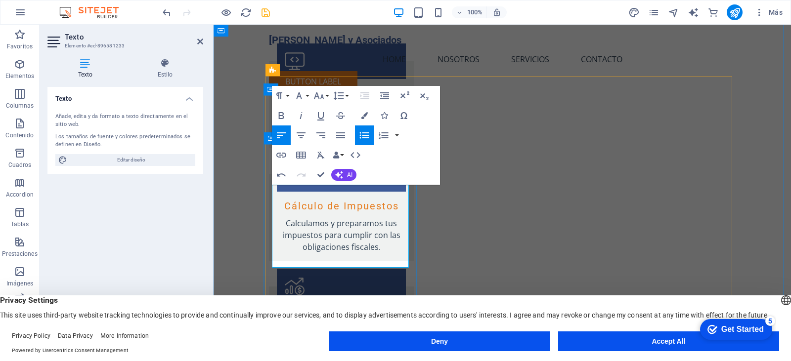
drag, startPoint x: 361, startPoint y: 216, endPoint x: 278, endPoint y: 222, distance: 83.7
drag, startPoint x: 350, startPoint y: 238, endPoint x: 278, endPoint y: 238, distance: 72.2
drag, startPoint x: 340, startPoint y: 258, endPoint x: 277, endPoint y: 258, distance: 62.8
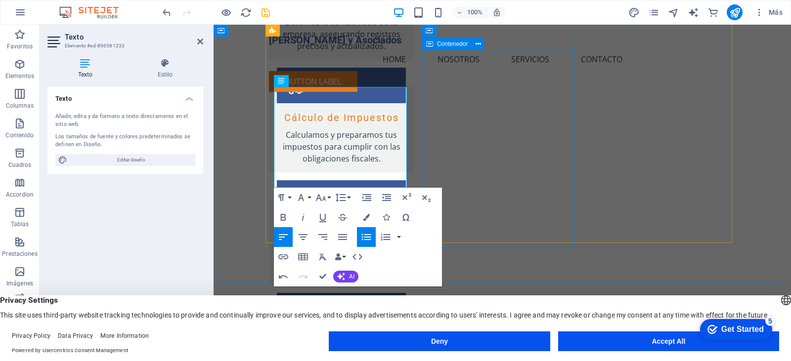
scroll to position [1112, 0]
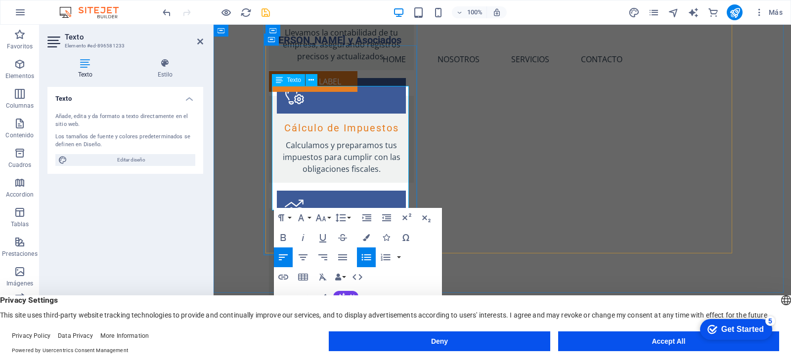
drag, startPoint x: 325, startPoint y: 201, endPoint x: 573, endPoint y: 245, distance: 252.1
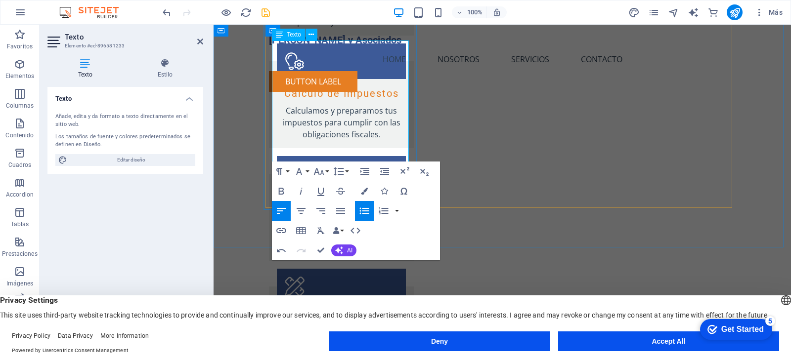
scroll to position [1161, 0]
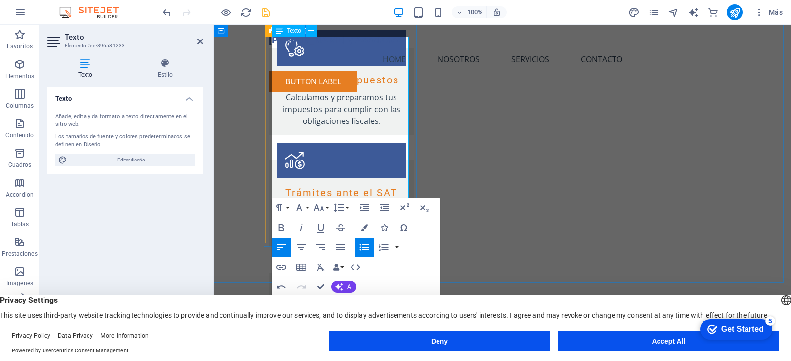
scroll to position [1160, 0]
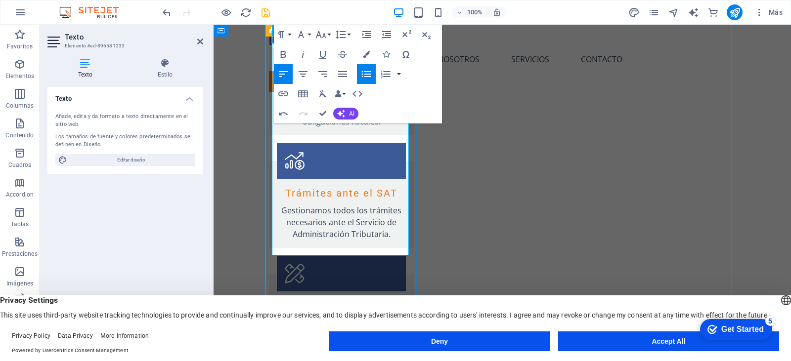
drag, startPoint x: 278, startPoint y: 170, endPoint x: 295, endPoint y: 170, distance: 17.3
drag, startPoint x: 364, startPoint y: 248, endPoint x: 310, endPoint y: 106, distance: 151.7
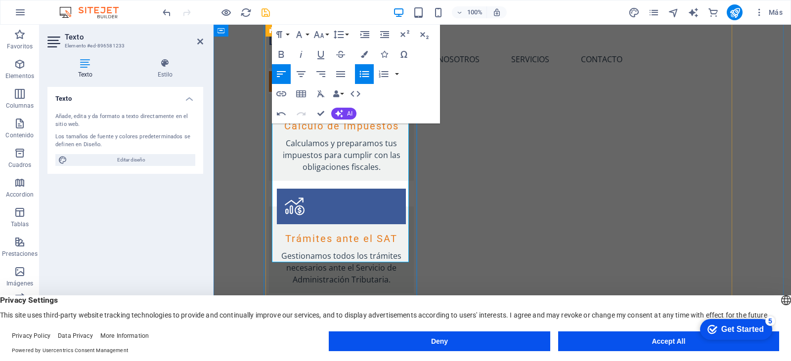
scroll to position [1061, 0]
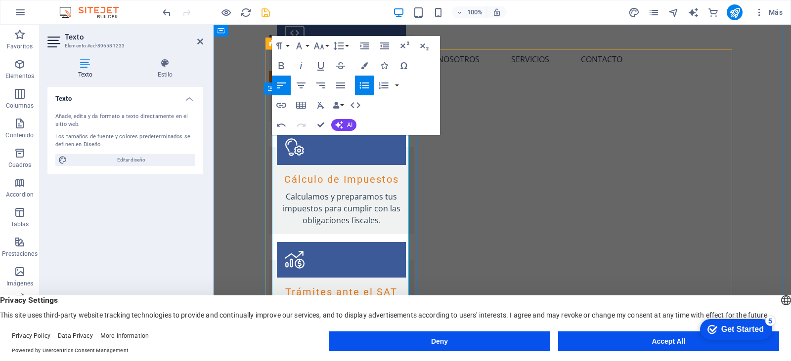
copy ul "Vigencia: Anual Facturacion Nóminas Carta Porte Complementos de pago Notas de C…"
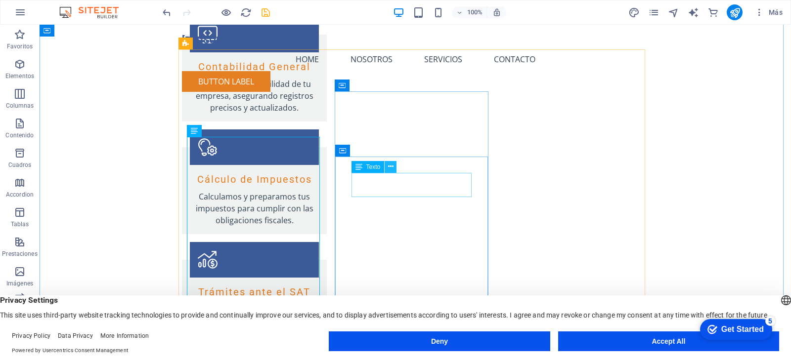
click at [391, 167] on icon at bounding box center [390, 167] width 5 height 10
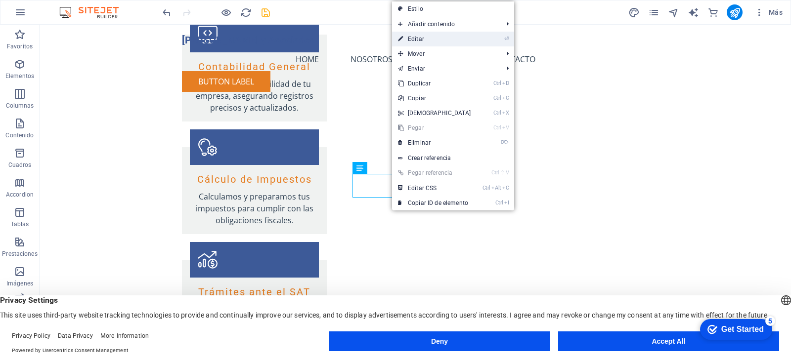
click at [428, 41] on link "⏎ Editar" at bounding box center [434, 39] width 85 height 15
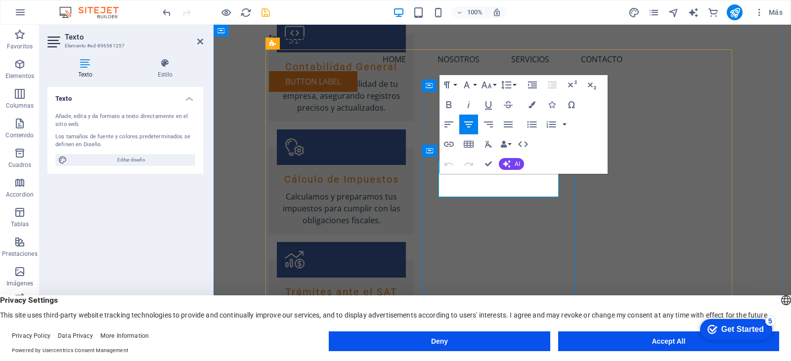
drag, startPoint x: 465, startPoint y: 184, endPoint x: 541, endPoint y: 186, distance: 76.1
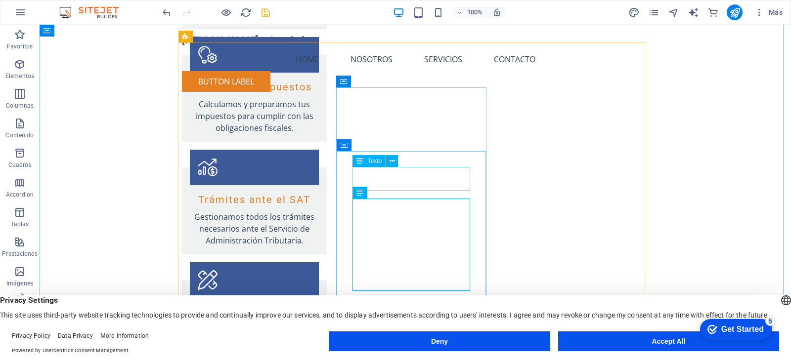
scroll to position [1160, 0]
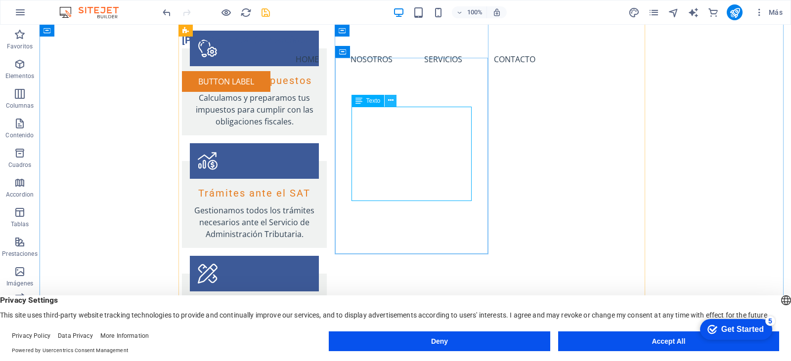
click at [389, 102] on icon at bounding box center [390, 100] width 5 height 10
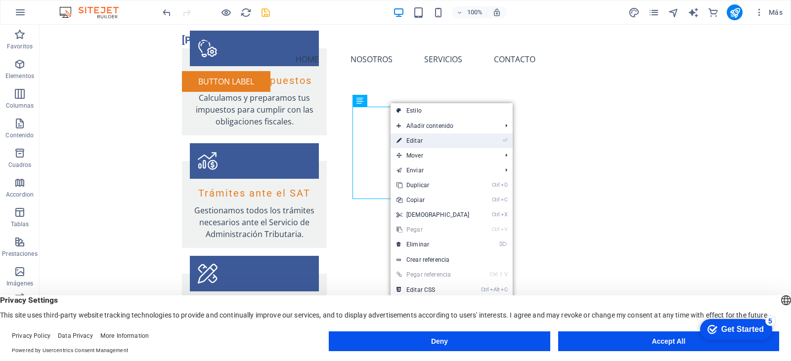
click at [449, 143] on link "⏎ Editar" at bounding box center [432, 140] width 85 height 15
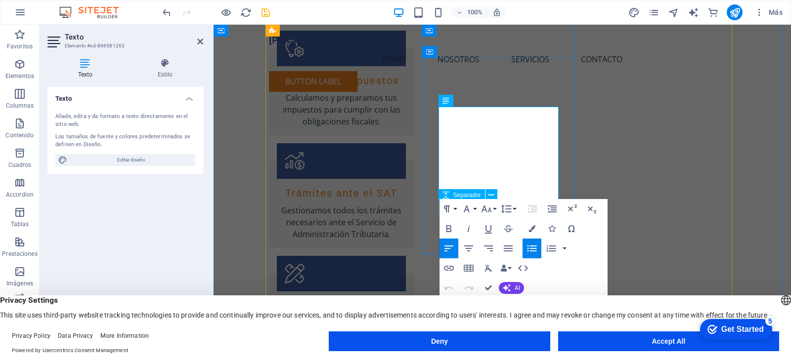
drag, startPoint x: 443, startPoint y: 116, endPoint x: 707, endPoint y: 225, distance: 286.1
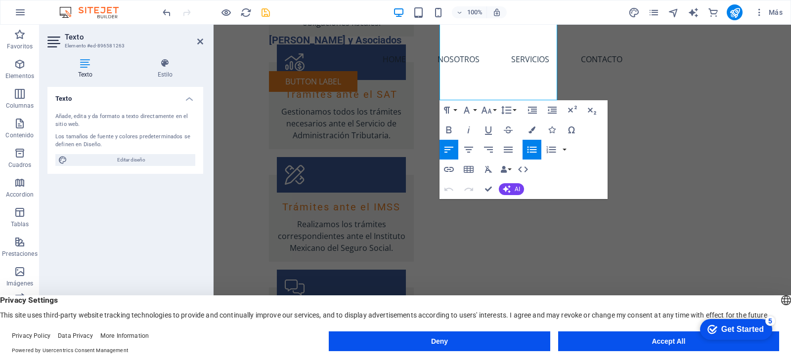
scroll to position [1177, 0]
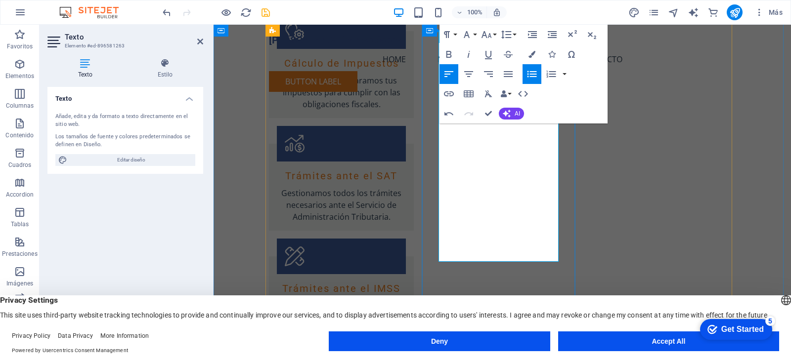
drag, startPoint x: 448, startPoint y: 178, endPoint x: 441, endPoint y: 177, distance: 6.6
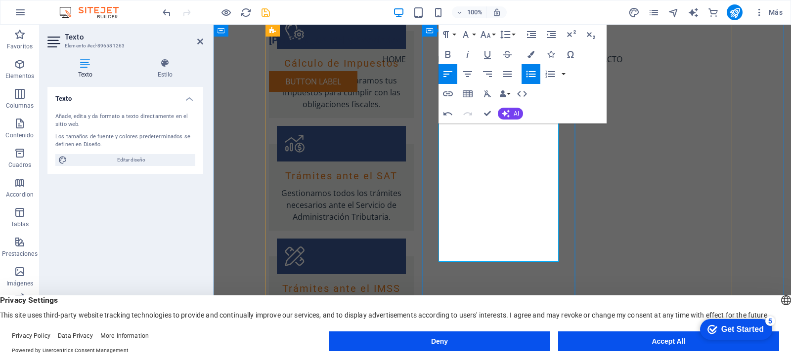
drag, startPoint x: 529, startPoint y: 257, endPoint x: 670, endPoint y: 143, distance: 181.3
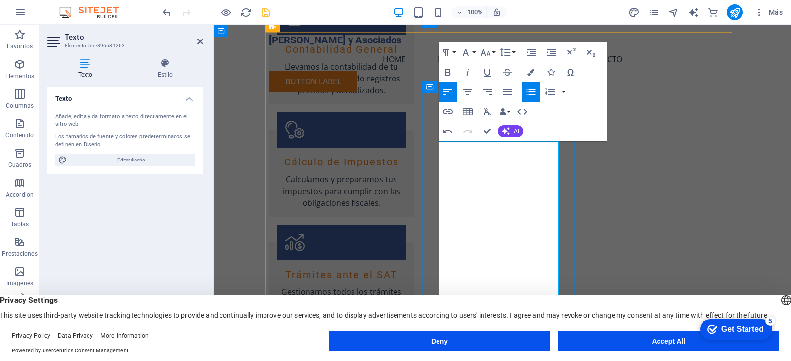
copy ul "Vigencia: Anual Facturacion Nóminas Carta Porte Complementos de pago Notas de C…"
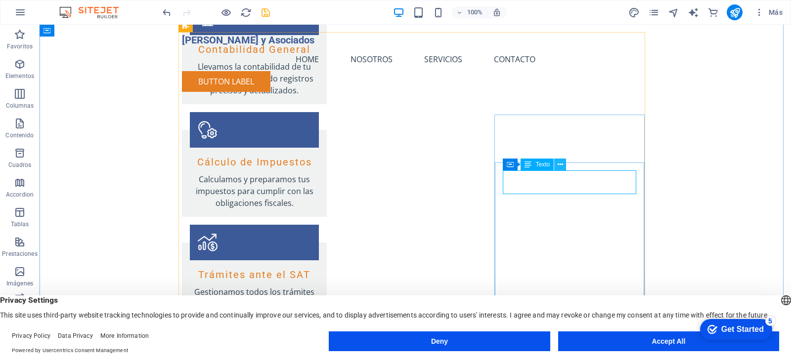
click at [559, 164] on icon at bounding box center [560, 165] width 5 height 10
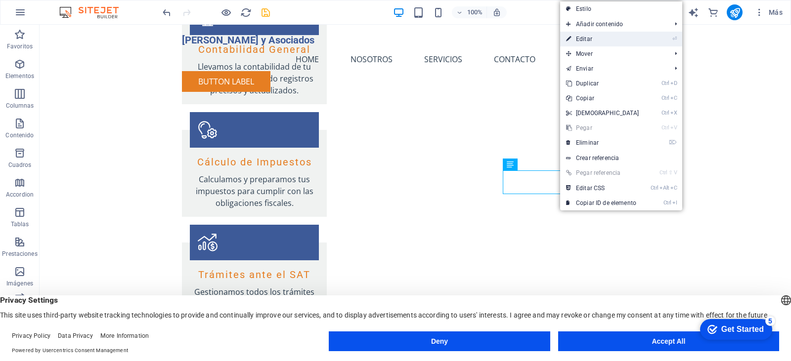
click at [596, 40] on link "⏎ Editar" at bounding box center [602, 39] width 85 height 15
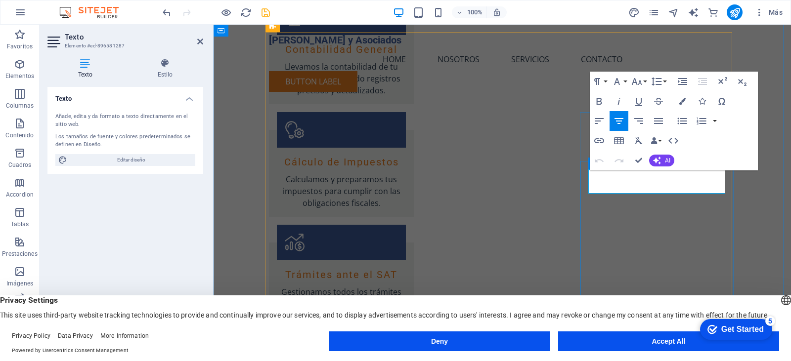
drag, startPoint x: 625, startPoint y: 181, endPoint x: 700, endPoint y: 183, distance: 75.1
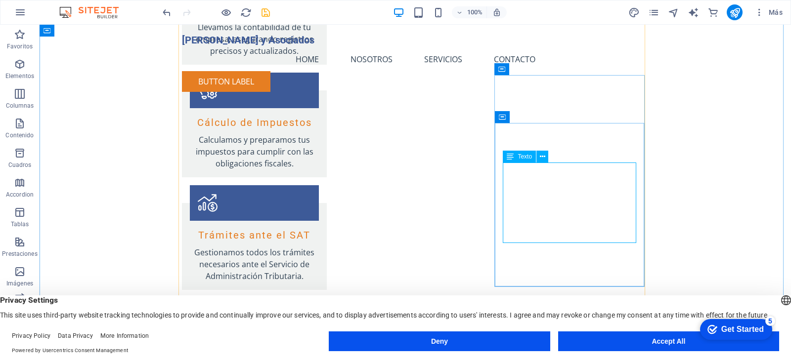
scroll to position [1177, 0]
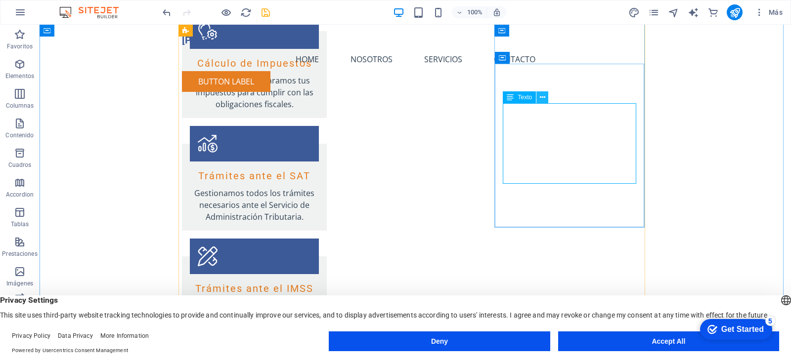
click at [541, 97] on icon at bounding box center [542, 97] width 5 height 10
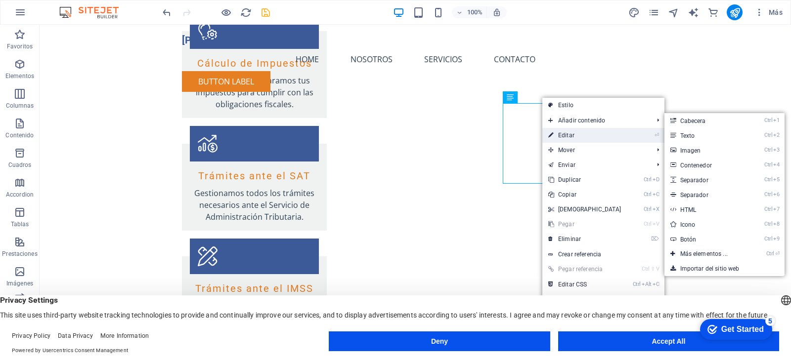
click at [574, 135] on link "⏎ Editar" at bounding box center [584, 135] width 85 height 15
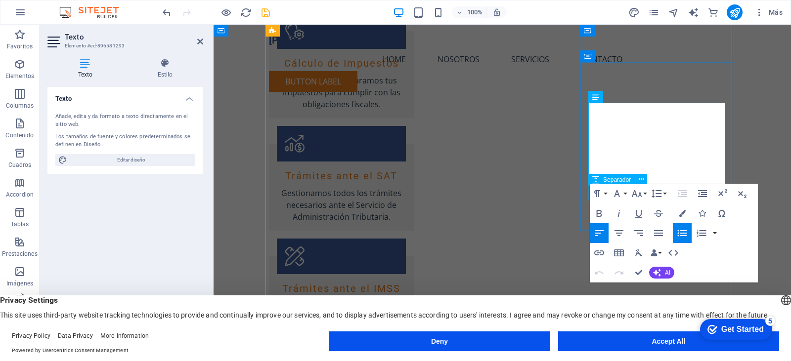
drag, startPoint x: 593, startPoint y: 113, endPoint x: 709, endPoint y: 200, distance: 144.4
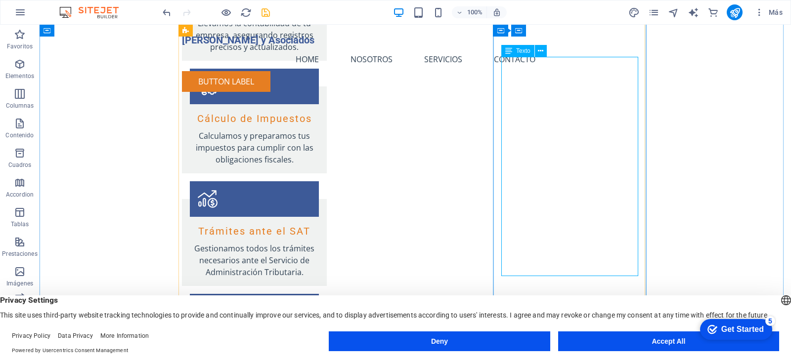
scroll to position [1109, 0]
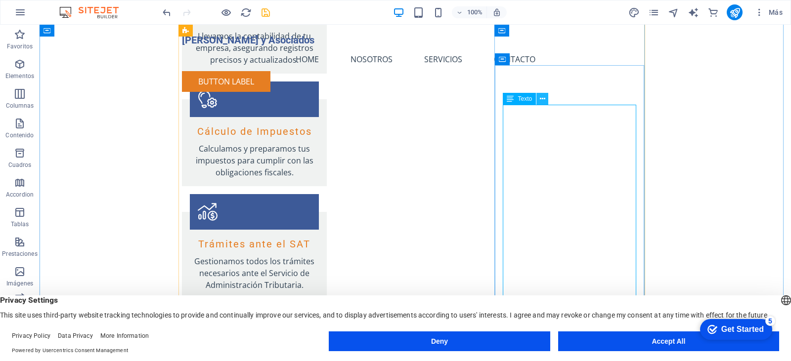
click at [541, 97] on icon at bounding box center [542, 99] width 5 height 10
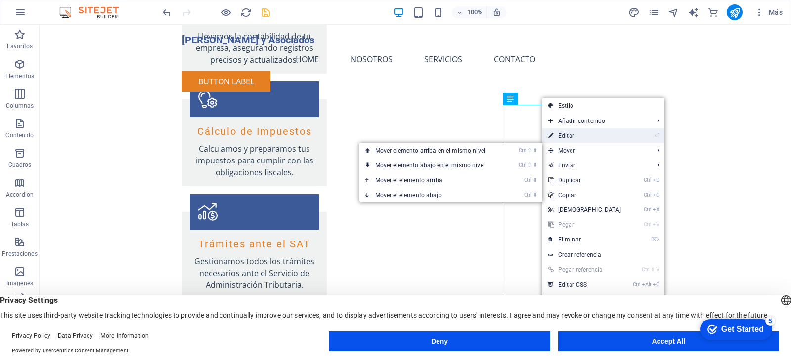
click at [581, 135] on link "⏎ Editar" at bounding box center [584, 136] width 85 height 15
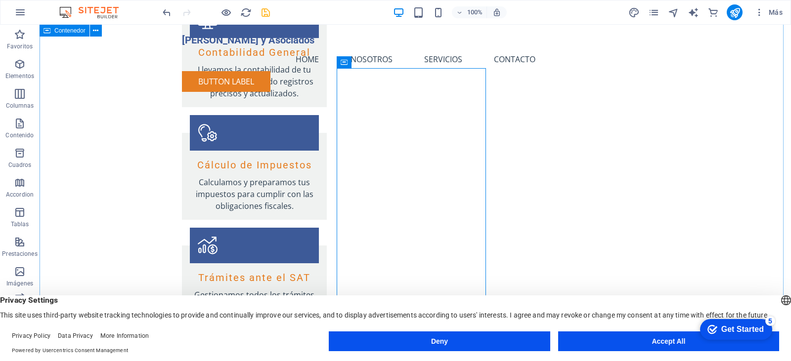
scroll to position [1059, 0]
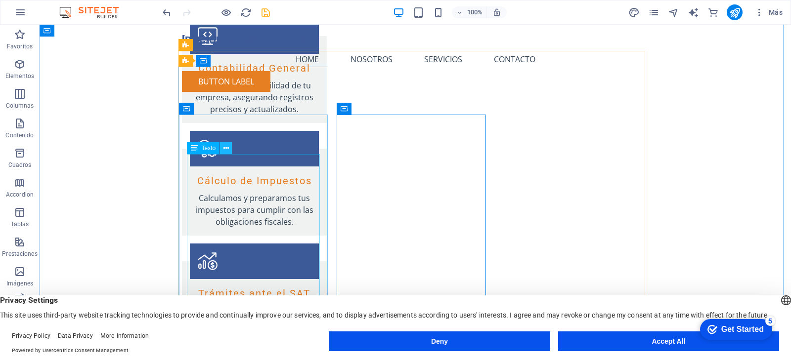
click at [227, 150] on icon at bounding box center [225, 148] width 5 height 10
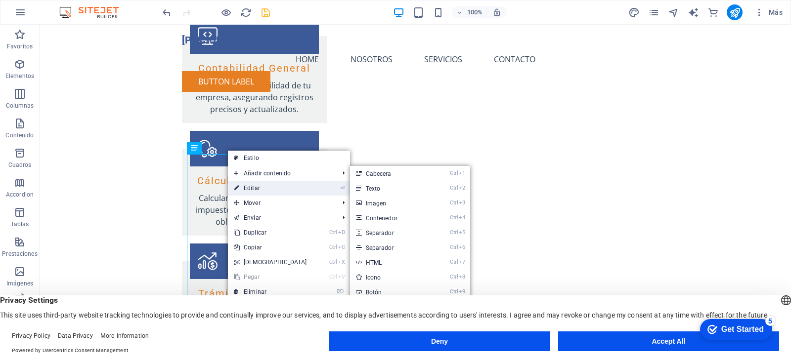
click at [264, 188] on link "⏎ Editar" at bounding box center [270, 188] width 85 height 15
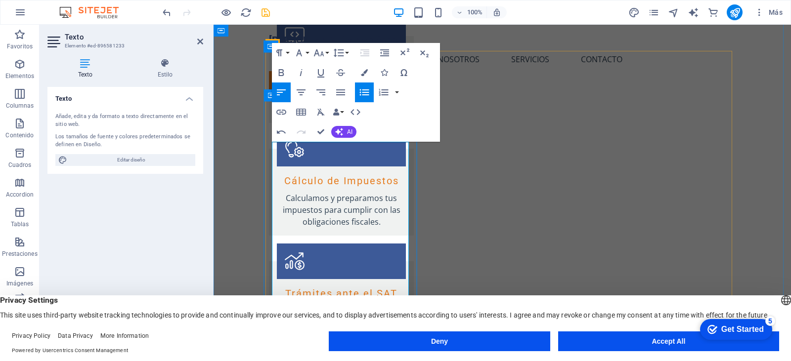
drag, startPoint x: 326, startPoint y: 151, endPoint x: 277, endPoint y: 151, distance: 48.9
drag, startPoint x: 335, startPoint y: 174, endPoint x: 276, endPoint y: 154, distance: 62.2
copy ul "Folios: 20 Vigencia: Anual"
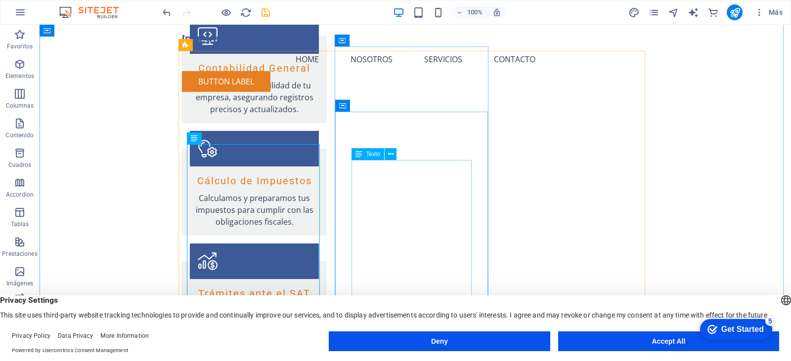
click at [395, 156] on button at bounding box center [391, 154] width 12 height 12
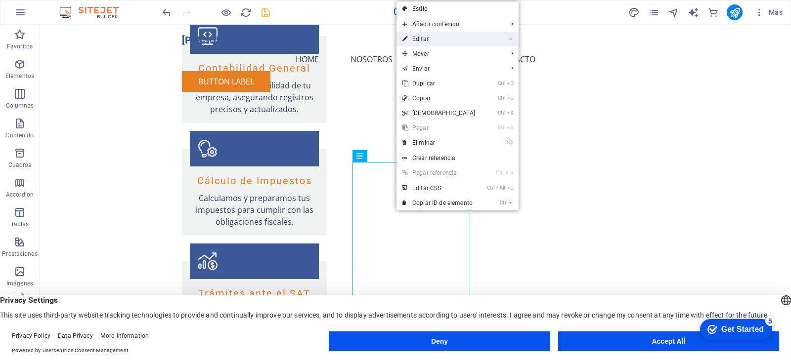
click at [466, 36] on link "⏎ Editar" at bounding box center [438, 39] width 85 height 15
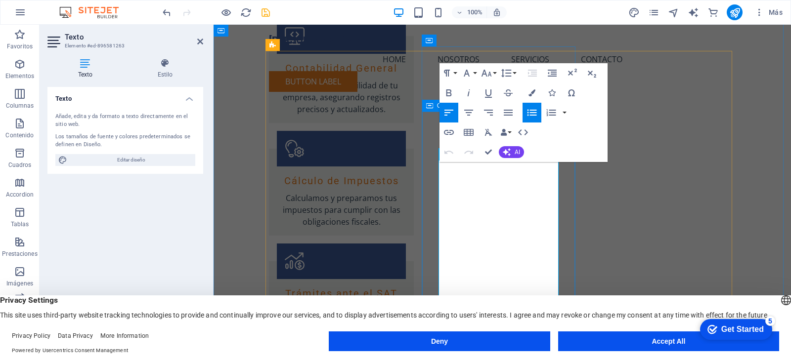
drag, startPoint x: 501, startPoint y: 172, endPoint x: 437, endPoint y: 164, distance: 64.7
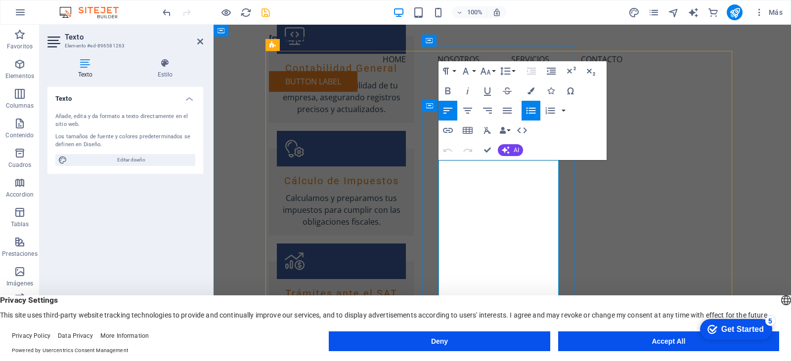
scroll to position [1059, 0]
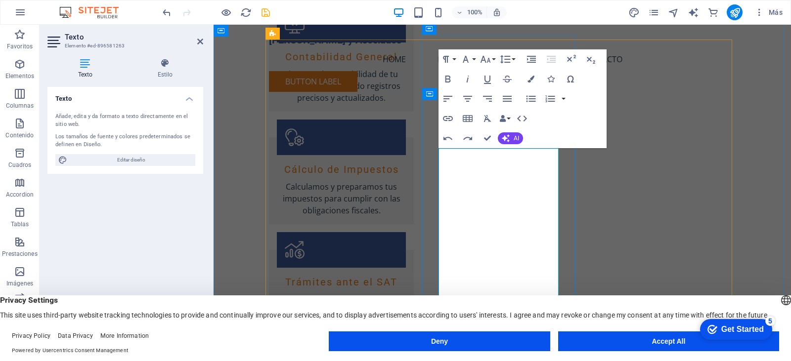
scroll to position [1071, 0]
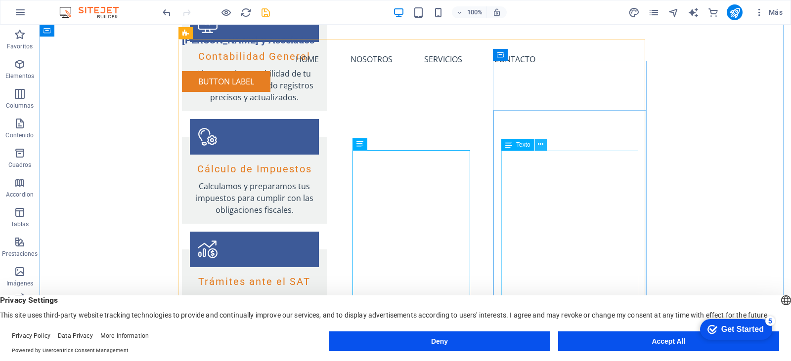
click at [541, 147] on icon at bounding box center [540, 144] width 5 height 10
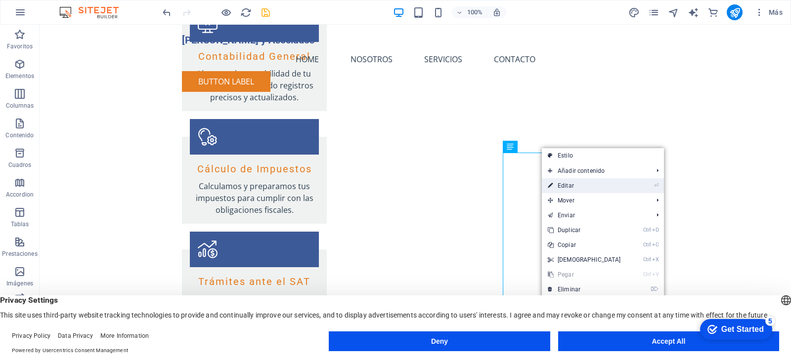
click at [633, 189] on li "⏎ Editar" at bounding box center [603, 185] width 122 height 15
click at [602, 187] on link "⏎ Editar" at bounding box center [584, 185] width 85 height 15
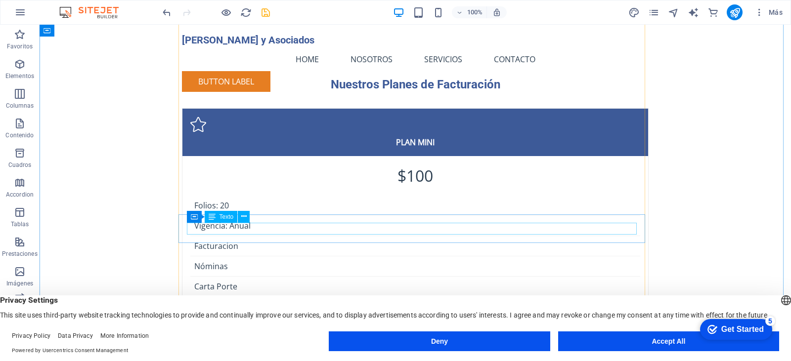
scroll to position [1763, 0]
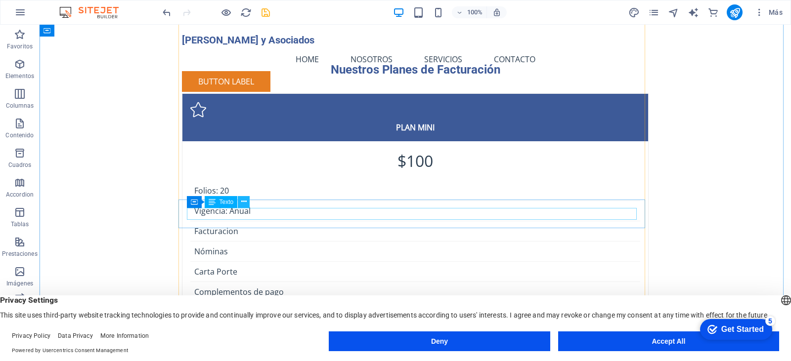
click at [244, 201] on icon at bounding box center [243, 202] width 5 height 10
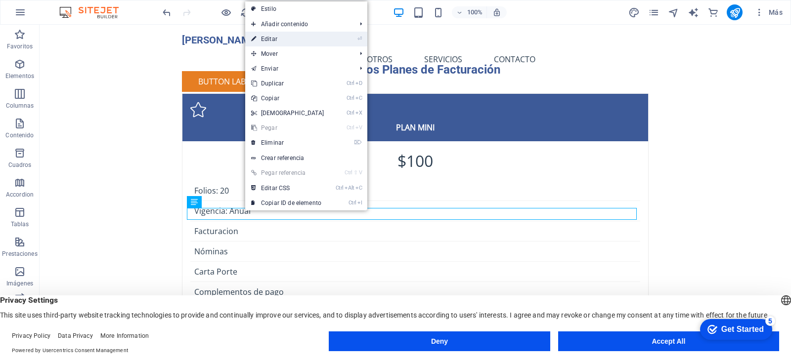
click at [331, 39] on li "⏎ Editar" at bounding box center [306, 39] width 122 height 15
click at [279, 39] on link "⏎ Editar" at bounding box center [287, 39] width 85 height 15
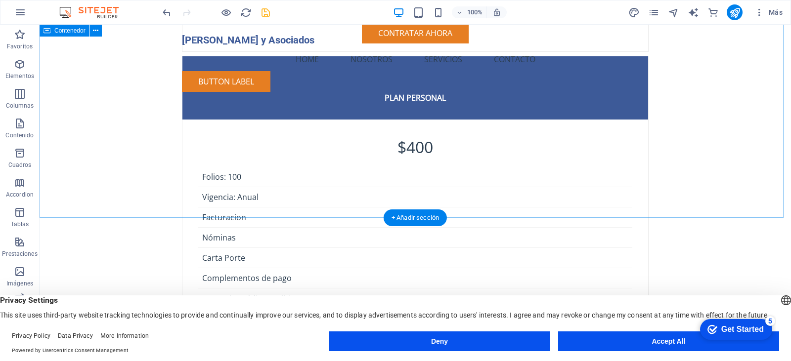
scroll to position [2010, 0]
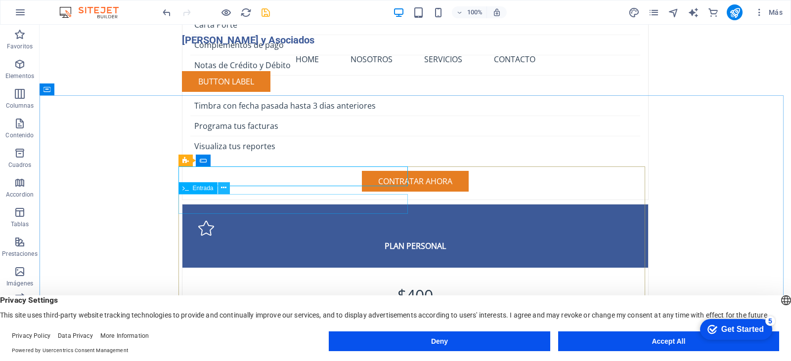
click at [222, 189] on icon at bounding box center [223, 188] width 5 height 10
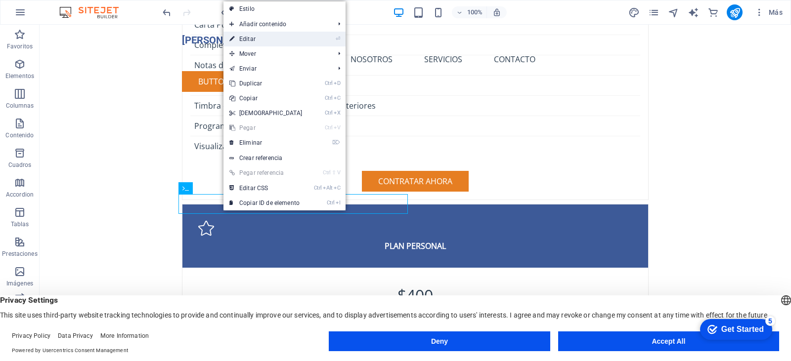
click at [273, 36] on link "⏎ Editar" at bounding box center [265, 39] width 85 height 15
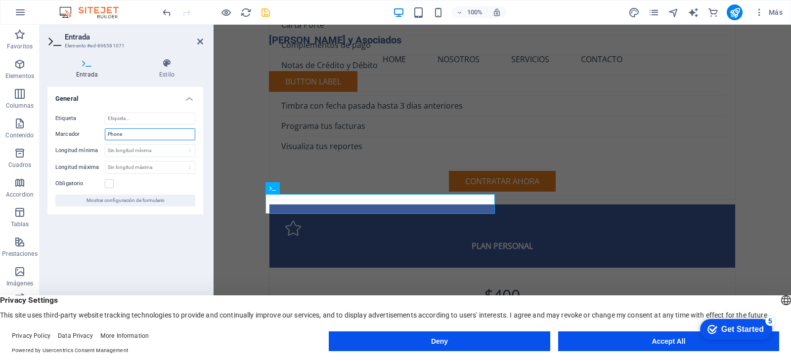
click at [127, 132] on input "Phone" at bounding box center [150, 135] width 90 height 12
type input "P"
type input "Telefono"
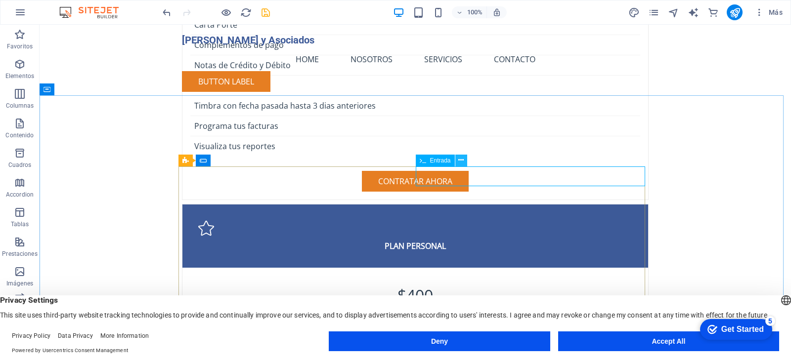
click at [462, 162] on icon at bounding box center [460, 160] width 5 height 10
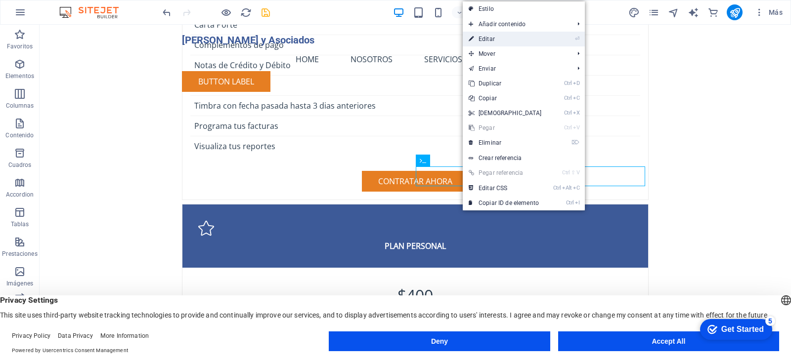
click at [500, 38] on link "⏎ Editar" at bounding box center [505, 39] width 85 height 15
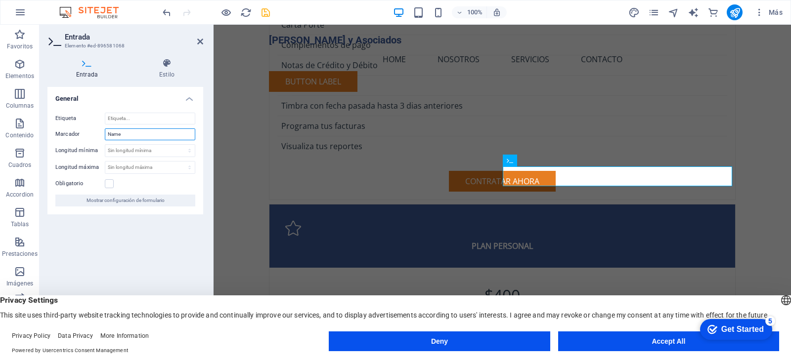
click at [129, 136] on input "Name" at bounding box center [150, 135] width 90 height 12
type input "Nombre"
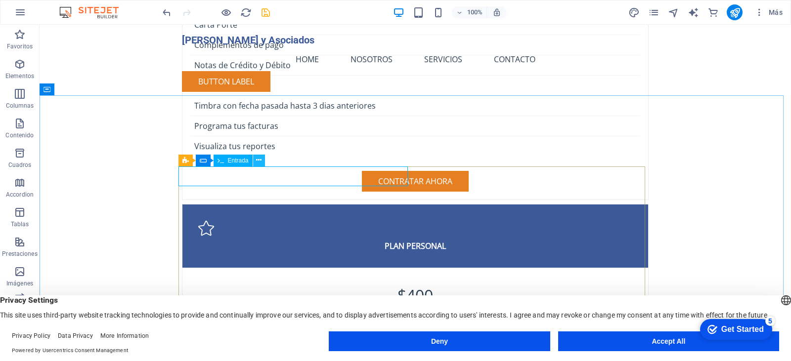
click at [258, 162] on icon at bounding box center [258, 160] width 5 height 10
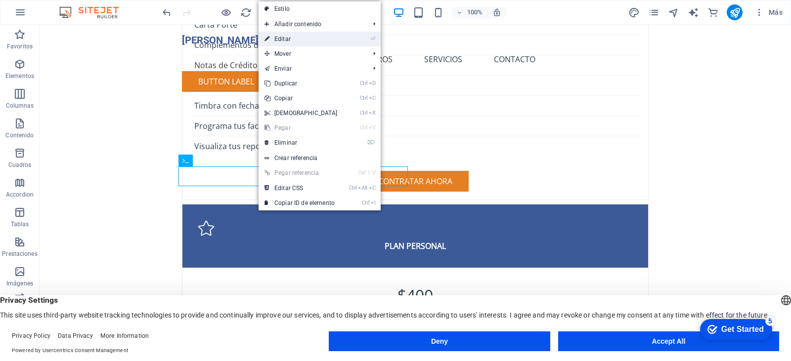
click at [310, 37] on link "⏎ Editar" at bounding box center [300, 39] width 85 height 15
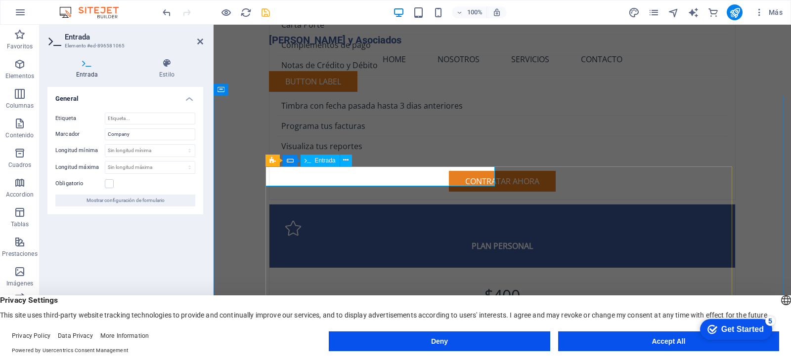
drag, startPoint x: 315, startPoint y: 180, endPoint x: 301, endPoint y: 178, distance: 14.0
drag, startPoint x: 307, startPoint y: 176, endPoint x: 272, endPoint y: 178, distance: 35.6
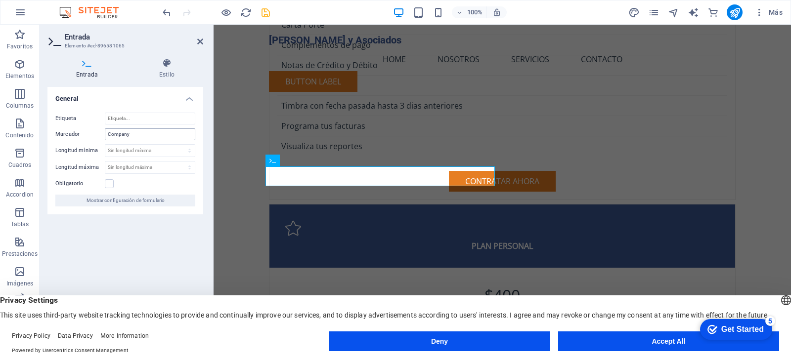
type input "E"
click at [150, 133] on input "Company" at bounding box center [150, 135] width 90 height 12
drag, startPoint x: 149, startPoint y: 134, endPoint x: 103, endPoint y: 135, distance: 46.0
click at [103, 135] on div "Marcador Company" at bounding box center [125, 135] width 140 height 12
type input "Empresa"
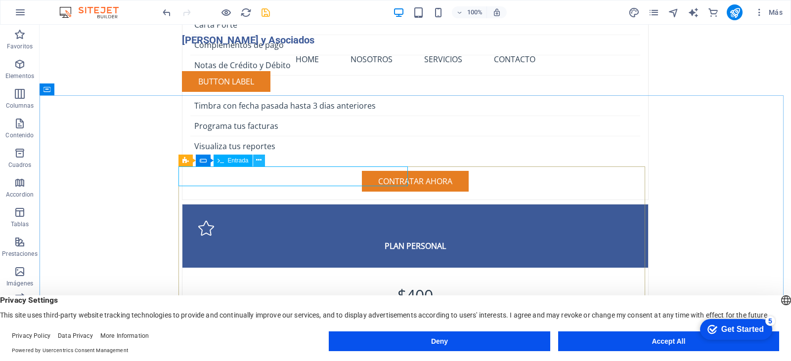
click at [260, 160] on icon at bounding box center [258, 160] width 5 height 10
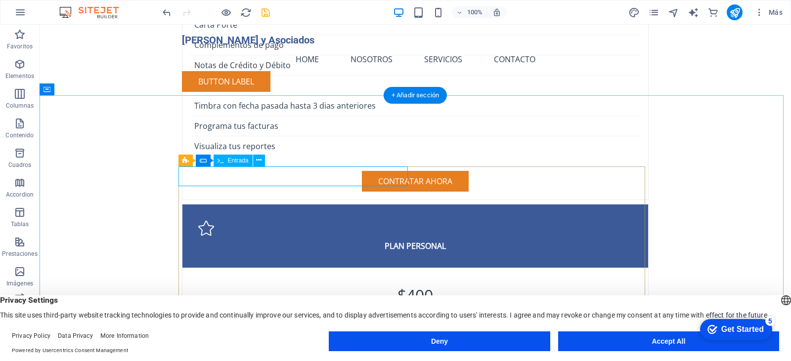
click at [259, 161] on icon at bounding box center [258, 160] width 5 height 10
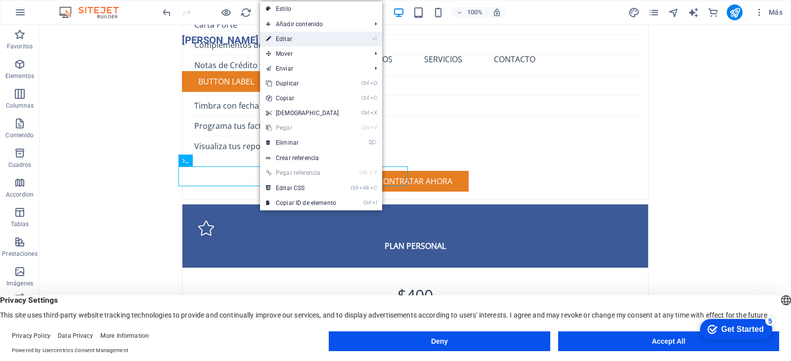
click at [307, 38] on link "⏎ Editar" at bounding box center [302, 39] width 85 height 15
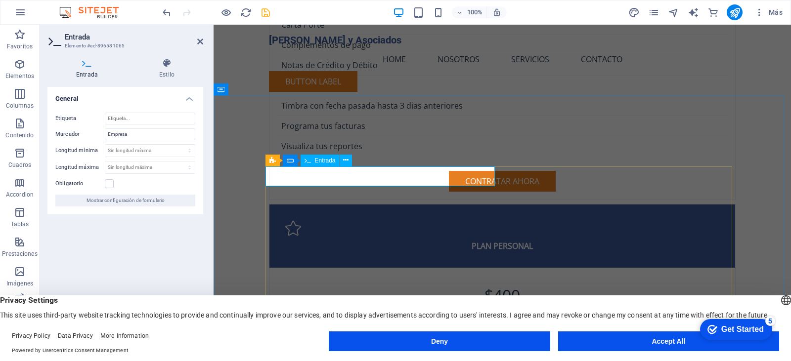
type input "Empresa"
click at [150, 136] on input "Empresa" at bounding box center [150, 135] width 90 height 12
click at [201, 127] on div "Etiqueta Marcador Empresa1 Longitud mínima Sin longitud mínima carácteres Longi…" at bounding box center [125, 160] width 156 height 110
click at [142, 132] on input "Empresa1" at bounding box center [150, 135] width 90 height 12
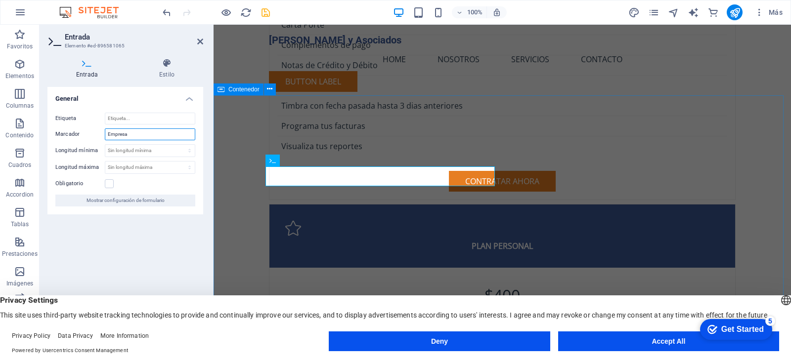
type input "Empresa"
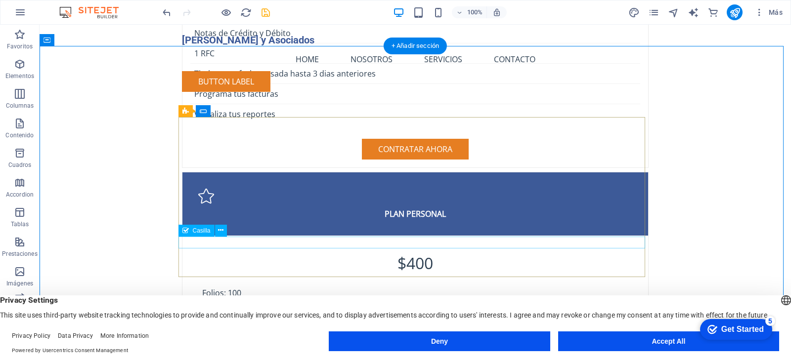
scroll to position [2060, 0]
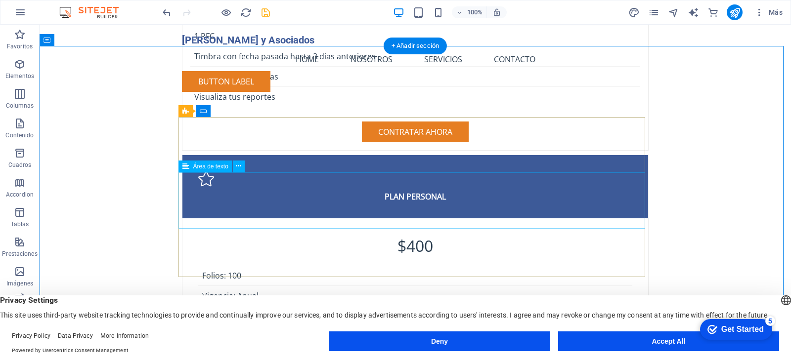
click at [240, 166] on icon at bounding box center [238, 166] width 5 height 10
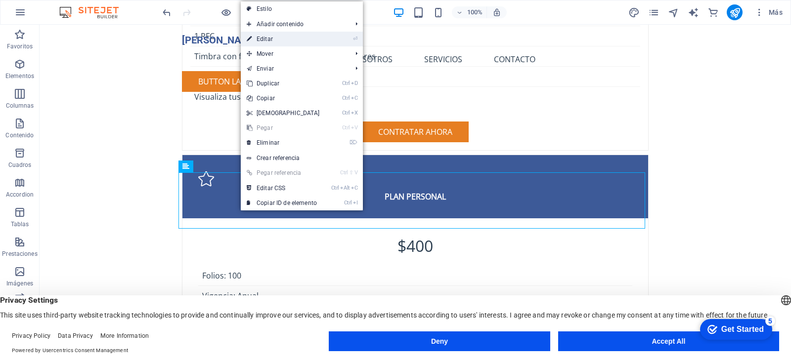
click at [287, 37] on link "⏎ Editar" at bounding box center [283, 39] width 85 height 15
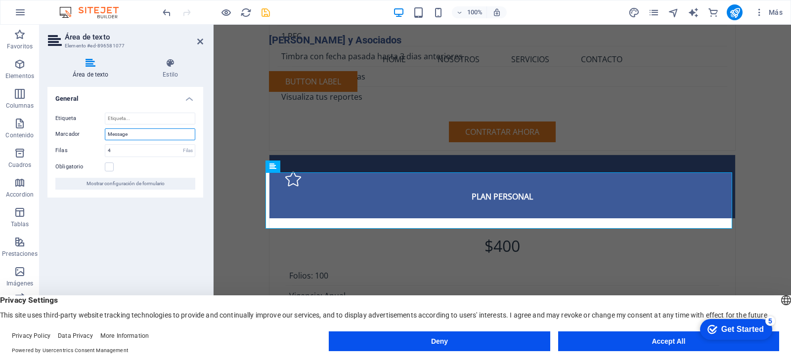
click at [141, 136] on input "Message" at bounding box center [150, 135] width 90 height 12
type input "Mensaje"
click at [178, 228] on div "General Etiqueta Marcador Mensaje Filas 4 Filas Obligatorio Mostrar configuraci…" at bounding box center [125, 212] width 156 height 251
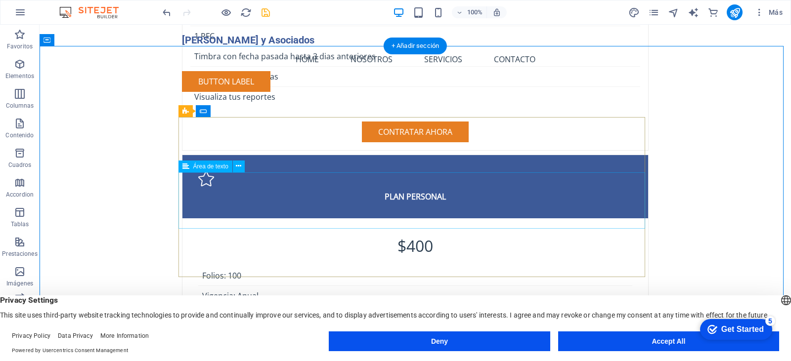
scroll to position [2109, 0]
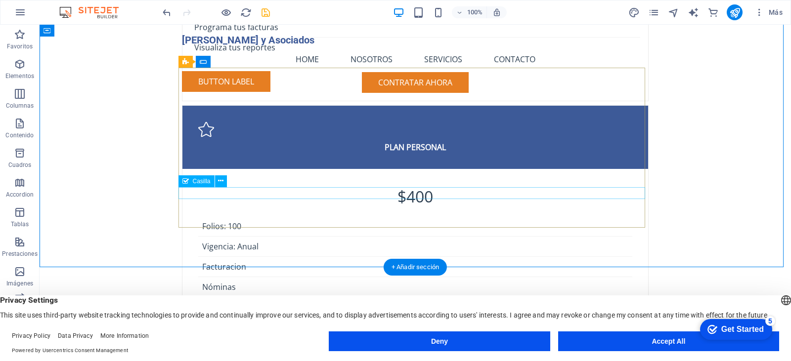
click at [222, 181] on icon at bounding box center [220, 181] width 5 height 10
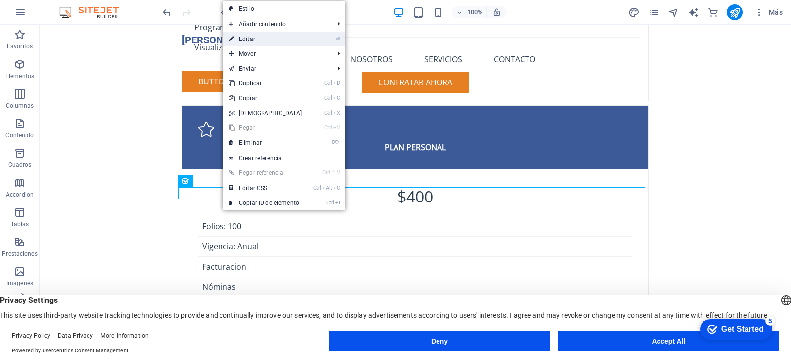
click at [263, 38] on link "⏎ Editar" at bounding box center [265, 39] width 85 height 15
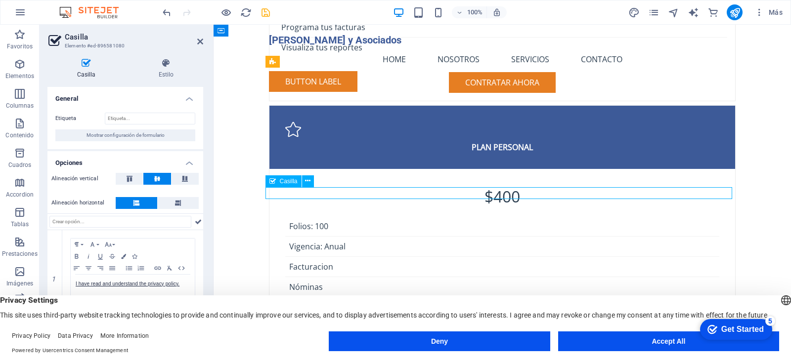
drag, startPoint x: 449, startPoint y: 196, endPoint x: 436, endPoint y: 195, distance: 12.9
click at [309, 182] on icon at bounding box center [307, 181] width 5 height 10
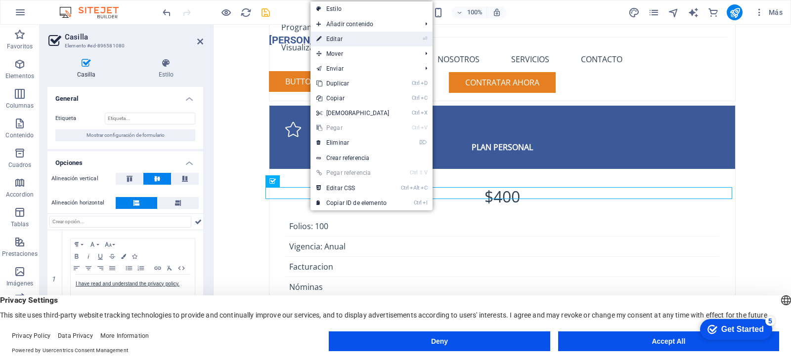
click at [339, 41] on link "⏎ Editar" at bounding box center [352, 39] width 85 height 15
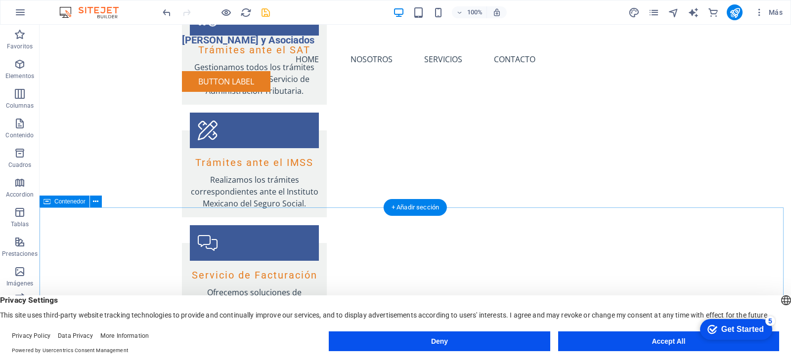
scroll to position [1219, 0]
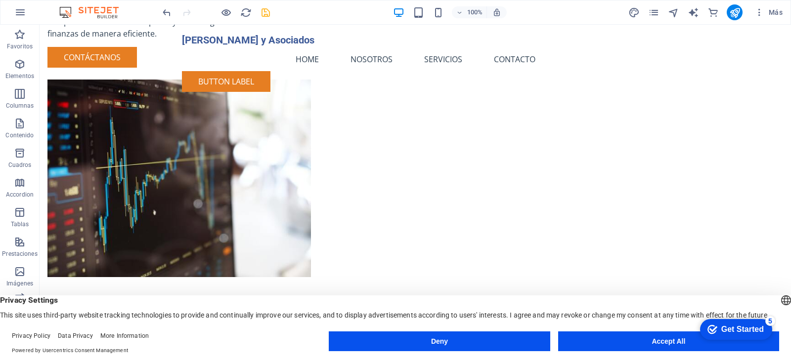
scroll to position [0, 0]
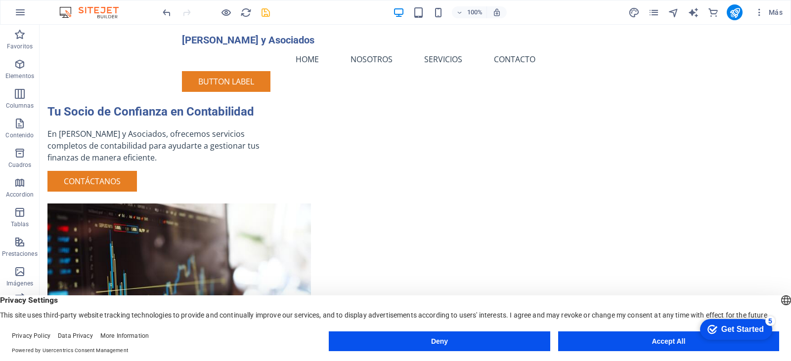
drag, startPoint x: 11, startPoint y: 306, endPoint x: 36, endPoint y: 321, distance: 28.6
click at [36, 321] on div "English Deutsch English Deutsch Privacy Settings This site uses third-party web…" at bounding box center [395, 329] width 791 height 66
click at [670, 342] on button "Accept All" at bounding box center [668, 342] width 221 height 20
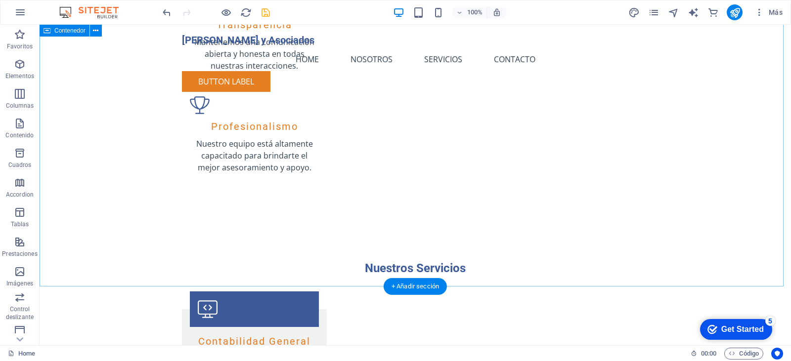
scroll to position [741, 0]
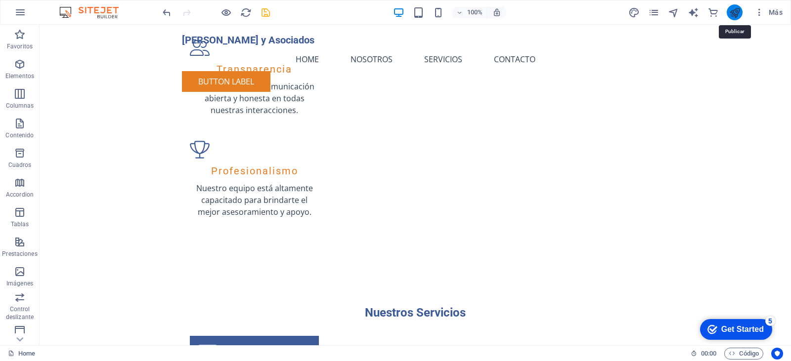
click at [731, 13] on icon "publish" at bounding box center [734, 12] width 11 height 11
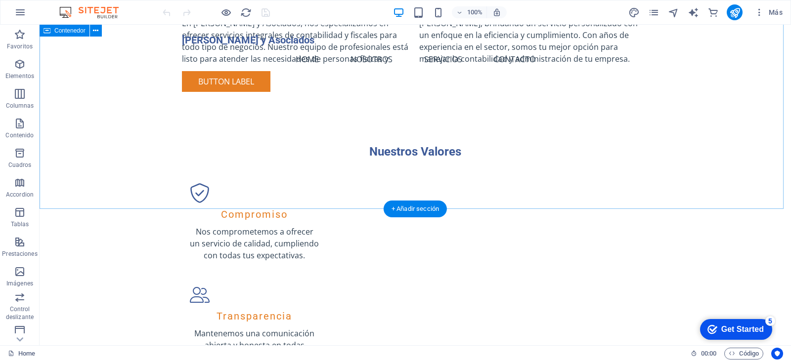
scroll to position [297, 0]
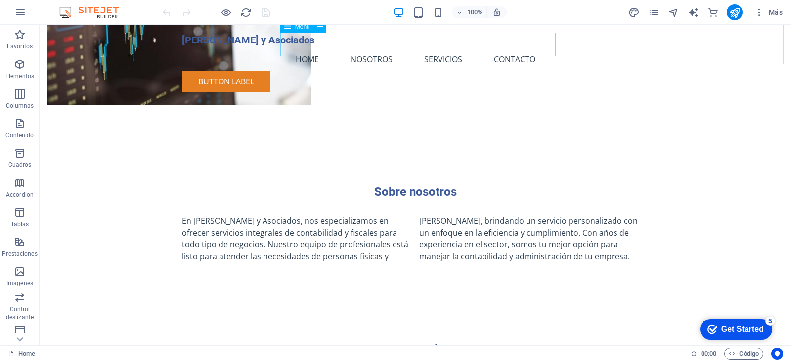
click at [448, 47] on nav "Home Nosotros Servicios Contacto" at bounding box center [415, 59] width 467 height 24
click at [319, 28] on icon at bounding box center [319, 27] width 5 height 10
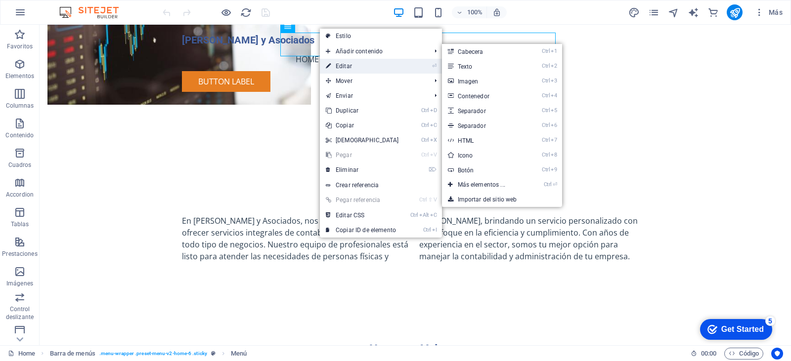
click at [350, 66] on link "⏎ Editar" at bounding box center [362, 66] width 85 height 15
select select
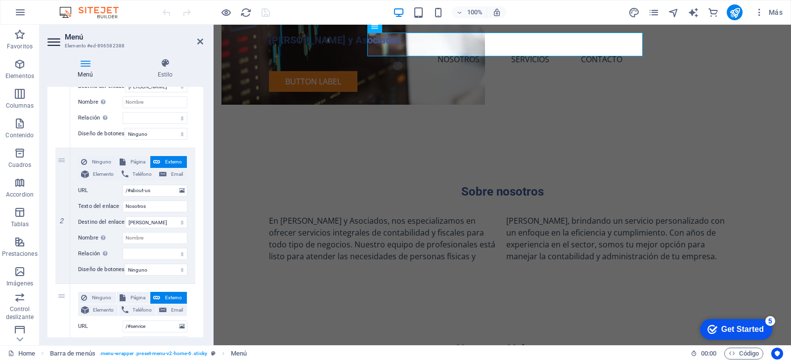
scroll to position [132, 0]
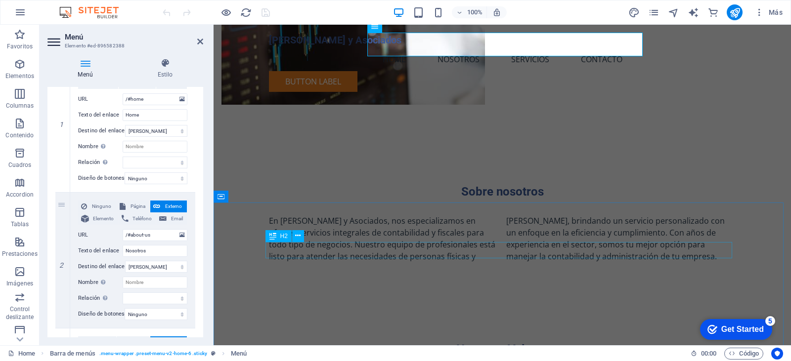
click at [500, 342] on div "Nuestros Valores" at bounding box center [502, 350] width 467 height 17
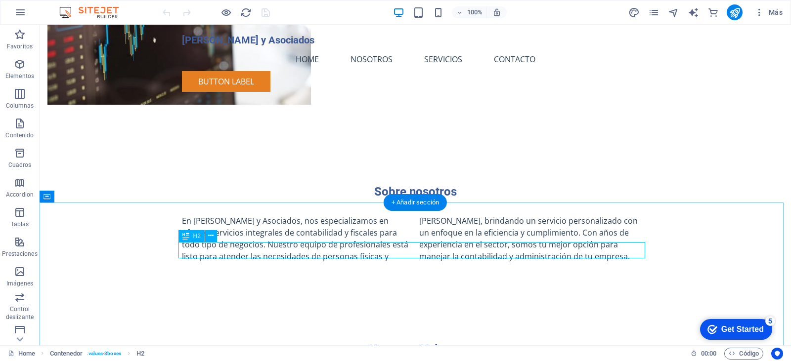
click at [273, 342] on div "Nuestros Valores" at bounding box center [415, 350] width 467 height 17
click at [213, 236] on icon at bounding box center [210, 236] width 5 height 10
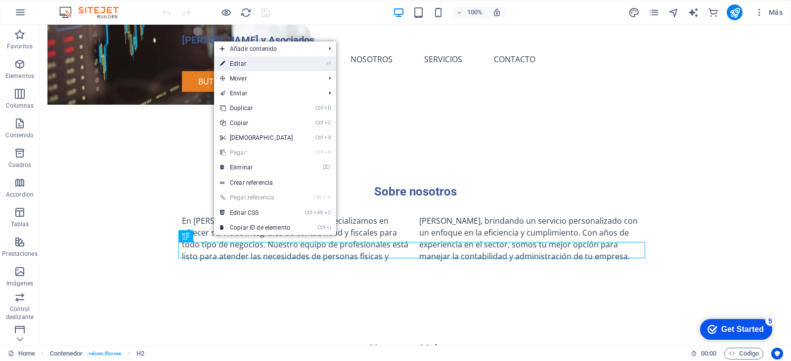
click at [263, 62] on link "⏎ Editar" at bounding box center [256, 63] width 85 height 15
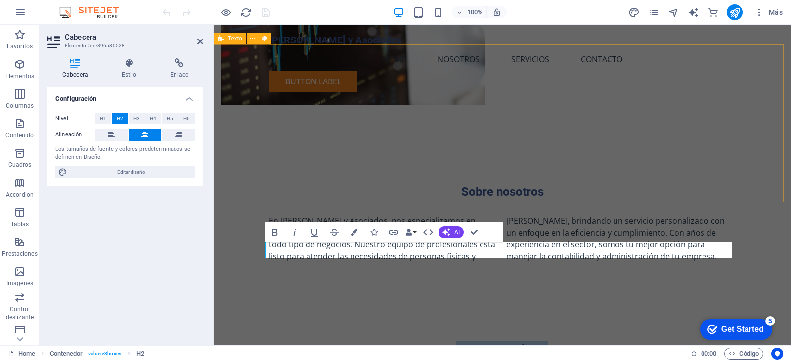
click at [256, 159] on div "Sobre nosotros En Solórzano y Asociados, nos especializamos en ofrecer servicio…" at bounding box center [502, 223] width 577 height 158
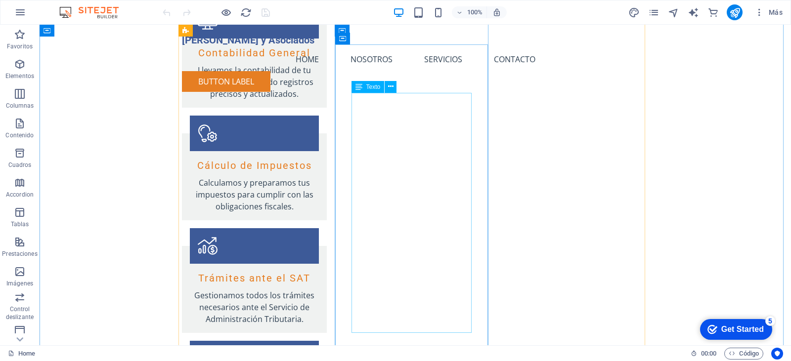
scroll to position [1028, 0]
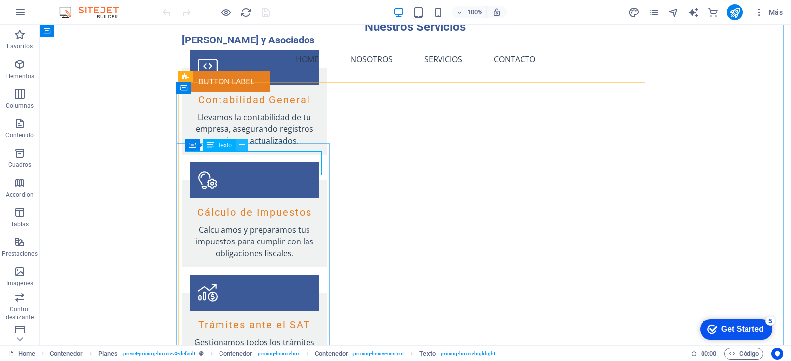
click at [244, 146] on icon at bounding box center [241, 145] width 5 height 10
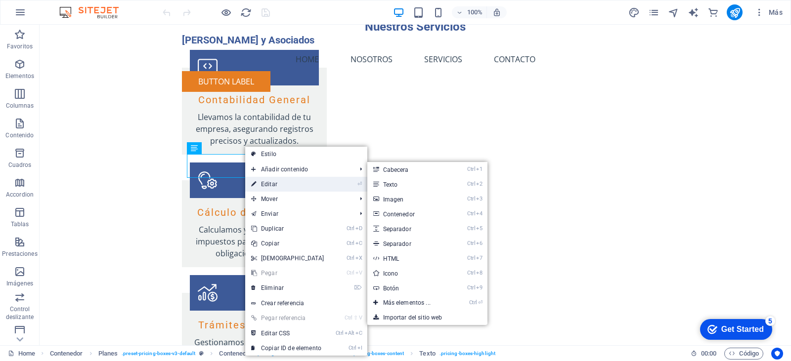
click at [274, 185] on link "⏎ Editar" at bounding box center [287, 184] width 85 height 15
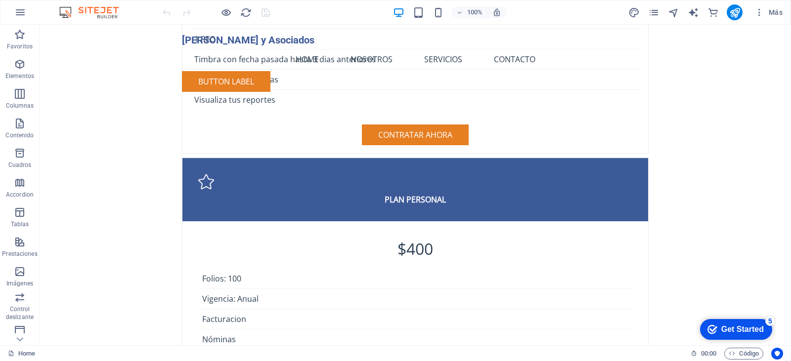
scroll to position [2040, 0]
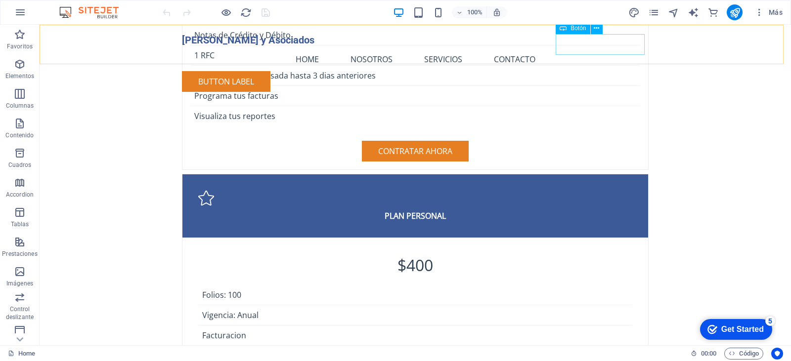
click at [595, 71] on div "Button label" at bounding box center [415, 81] width 467 height 21
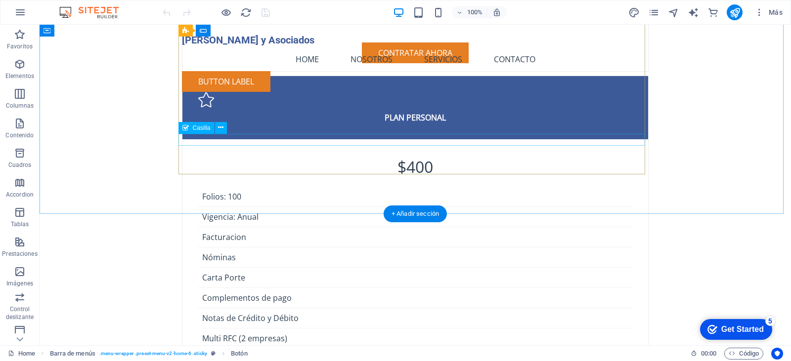
scroll to position [2164, 0]
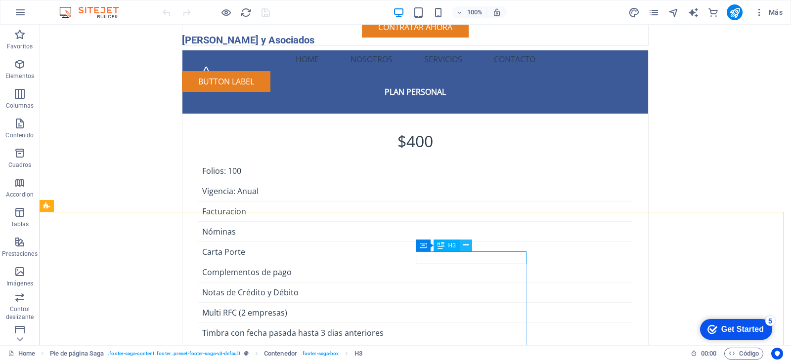
click at [466, 243] on icon at bounding box center [465, 245] width 5 height 10
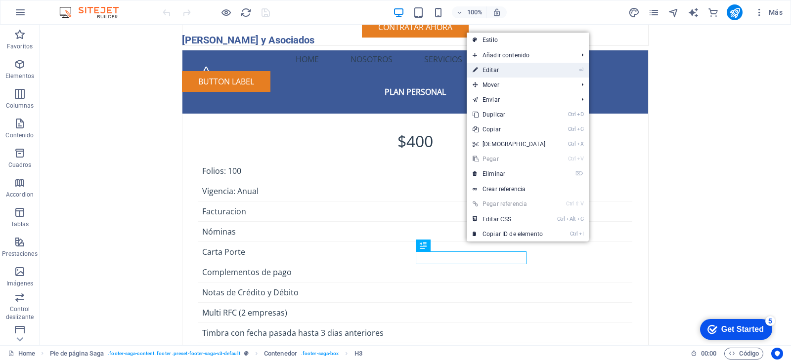
click at [511, 72] on link "⏎ Editar" at bounding box center [509, 70] width 85 height 15
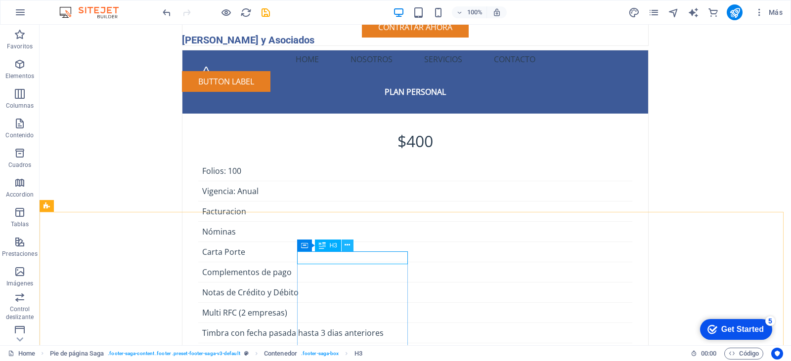
click at [348, 246] on icon at bounding box center [346, 245] width 5 height 10
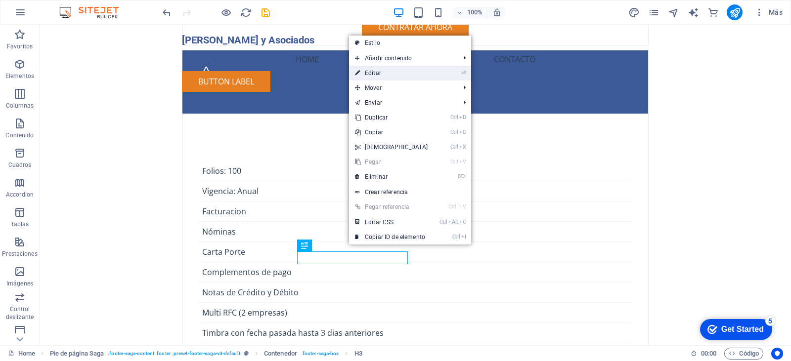
click at [437, 73] on li "⏎ Editar" at bounding box center [410, 73] width 122 height 15
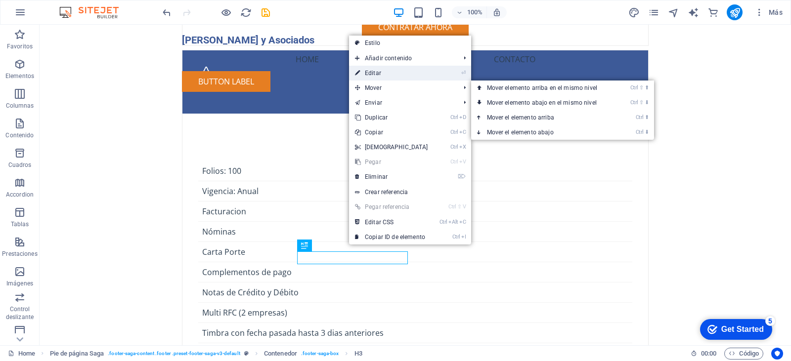
click at [382, 72] on link "⏎ Editar" at bounding box center [391, 73] width 85 height 15
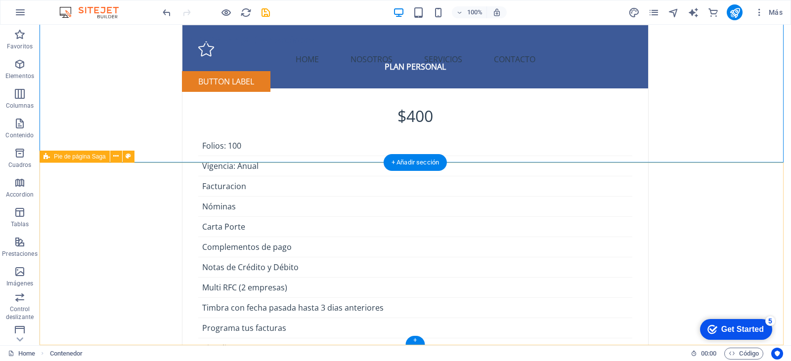
scroll to position [1967, 0]
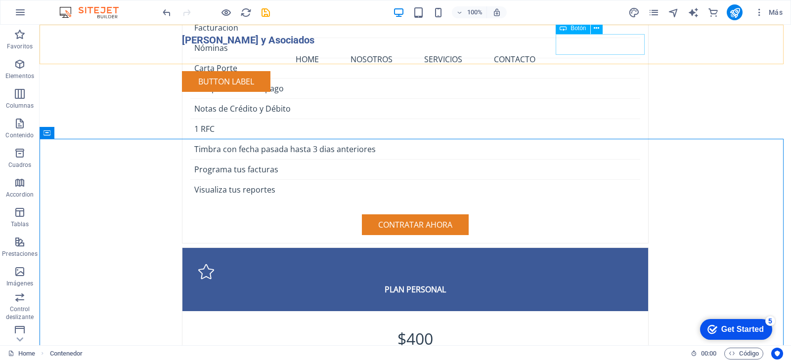
click at [587, 71] on div "Button label" at bounding box center [415, 81] width 467 height 21
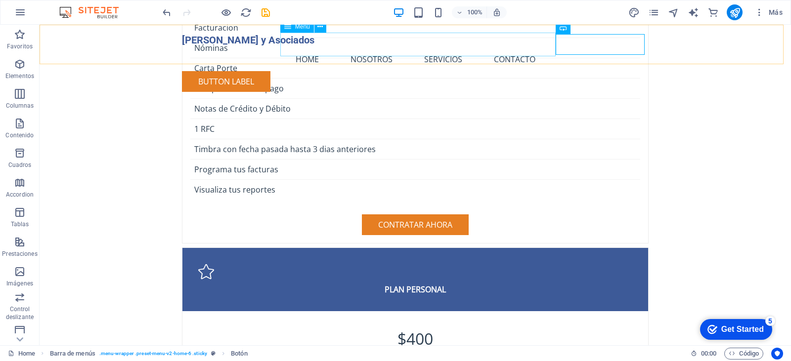
click at [452, 47] on nav "Home Nosotros Servicios Contacto" at bounding box center [415, 59] width 467 height 24
click at [321, 29] on icon at bounding box center [319, 27] width 5 height 10
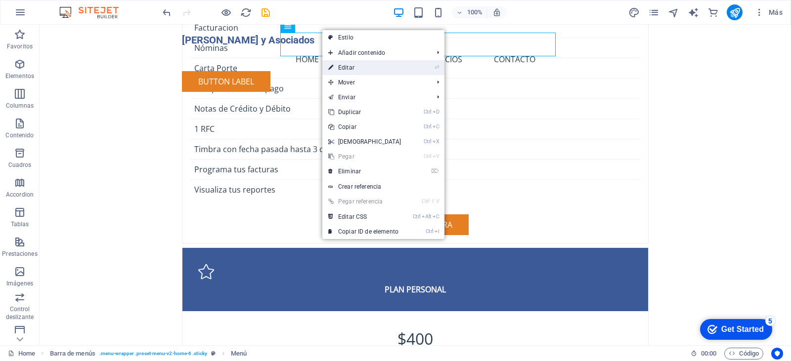
click at [393, 66] on link "⏎ Editar" at bounding box center [364, 67] width 85 height 15
select select
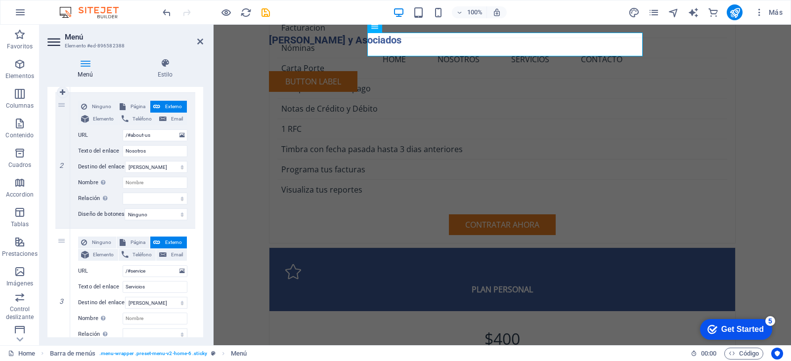
scroll to position [247, 0]
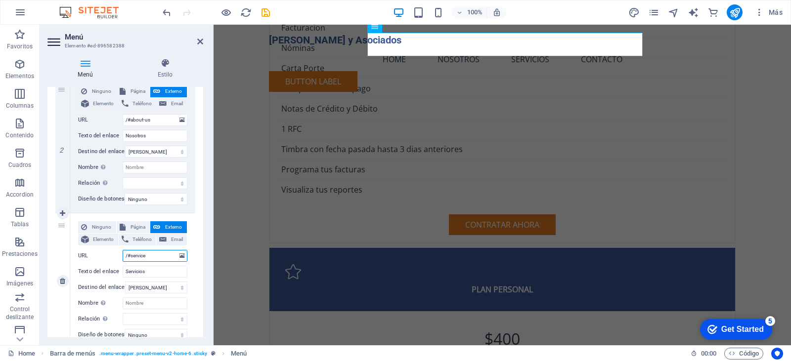
click at [169, 258] on input "/#service" at bounding box center [155, 256] width 65 height 12
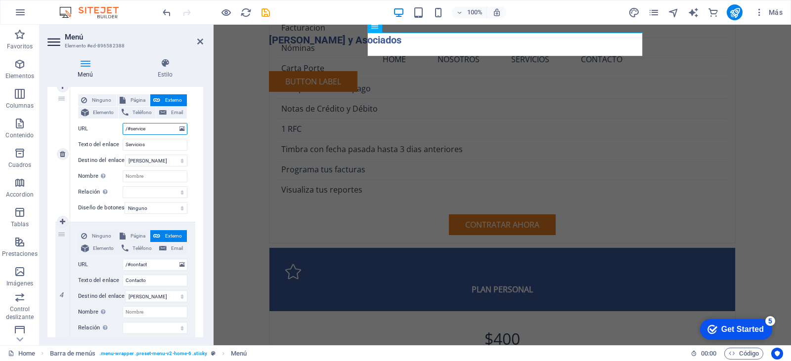
scroll to position [395, 0]
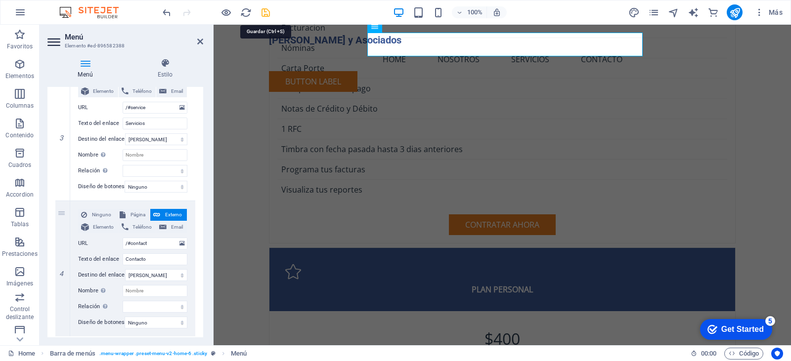
click at [265, 12] on icon "save" at bounding box center [265, 12] width 11 height 11
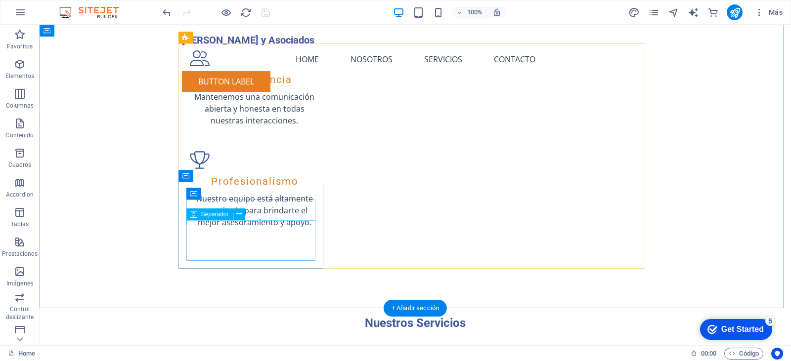
scroll to position [583, 0]
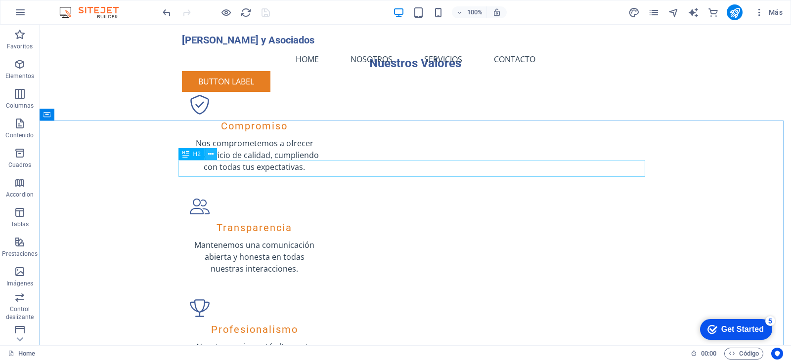
click at [209, 155] on icon at bounding box center [210, 154] width 5 height 10
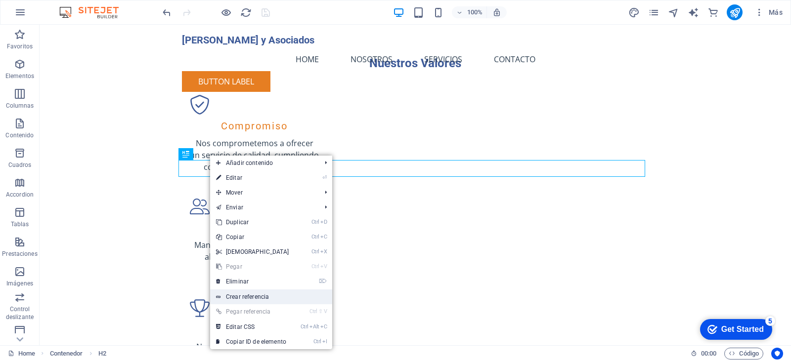
click at [259, 297] on link "Crear referencia" at bounding box center [271, 297] width 122 height 15
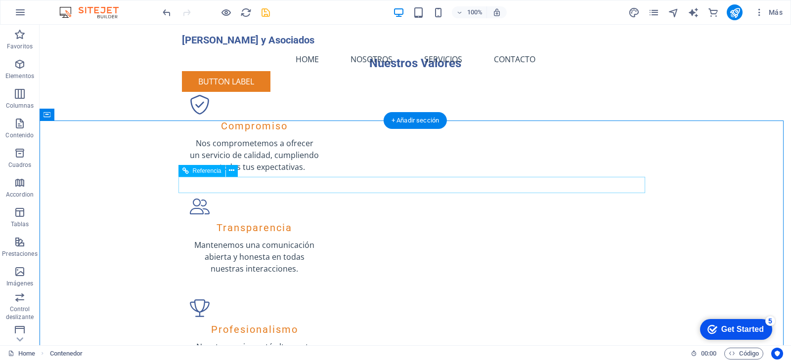
click at [232, 172] on icon at bounding box center [231, 171] width 5 height 10
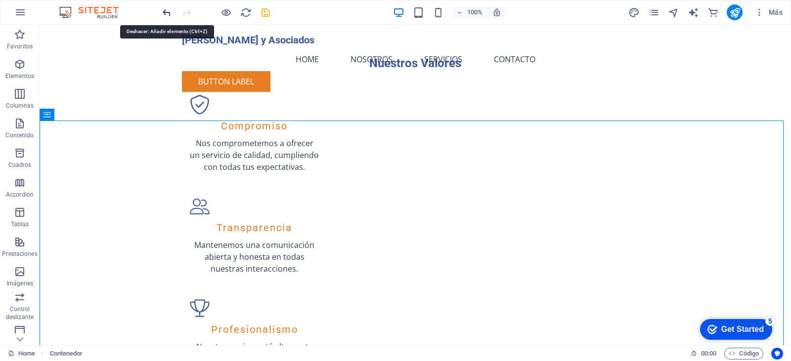
click at [162, 13] on icon "undo" at bounding box center [166, 12] width 11 height 11
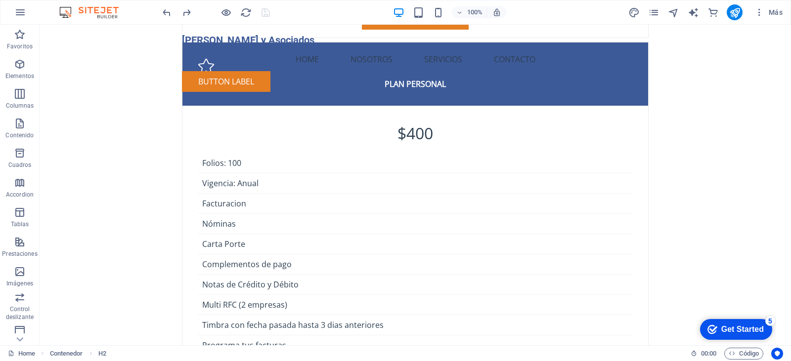
scroll to position [2193, 0]
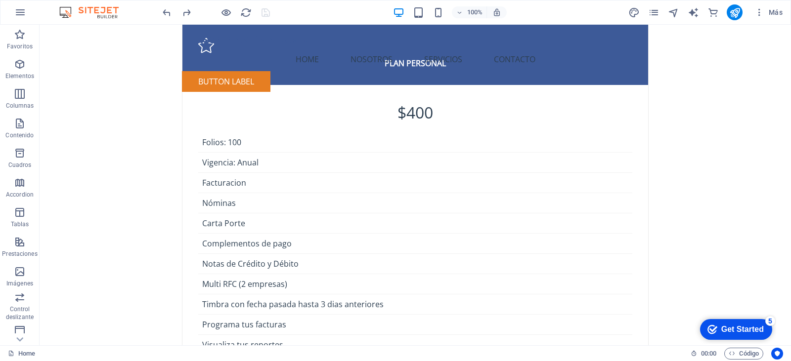
click at [734, 331] on div "Get Started" at bounding box center [742, 329] width 43 height 9
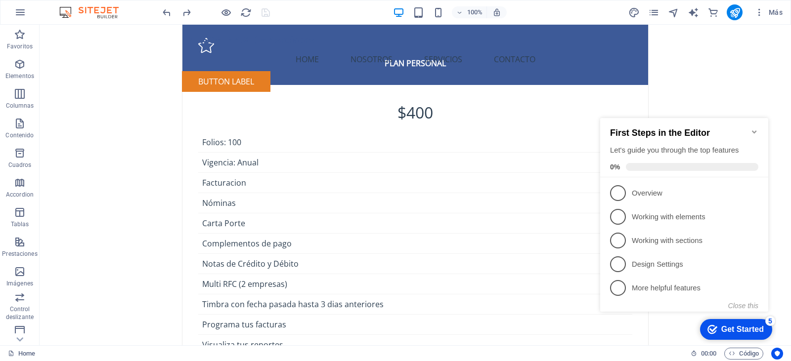
click at [750, 331] on div "Get Started" at bounding box center [742, 329] width 43 height 9
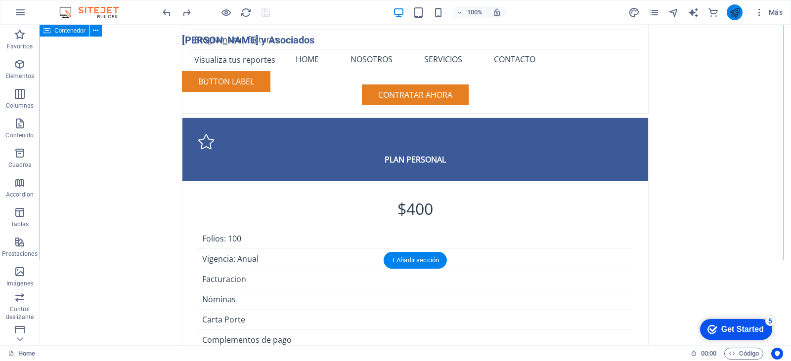
scroll to position [2094, 0]
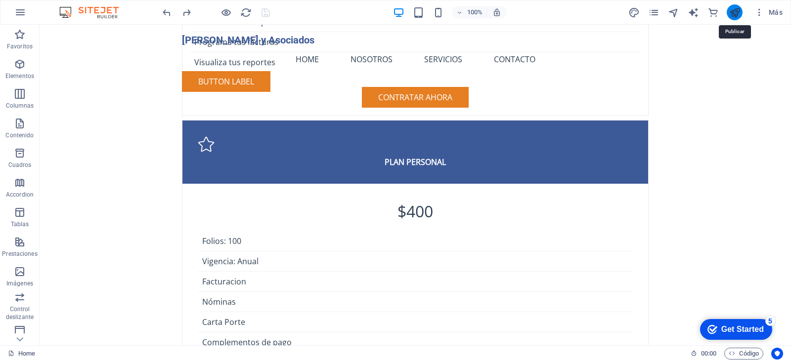
click at [734, 11] on icon "publish" at bounding box center [734, 12] width 11 height 11
